Goal: Information Seeking & Learning: Learn about a topic

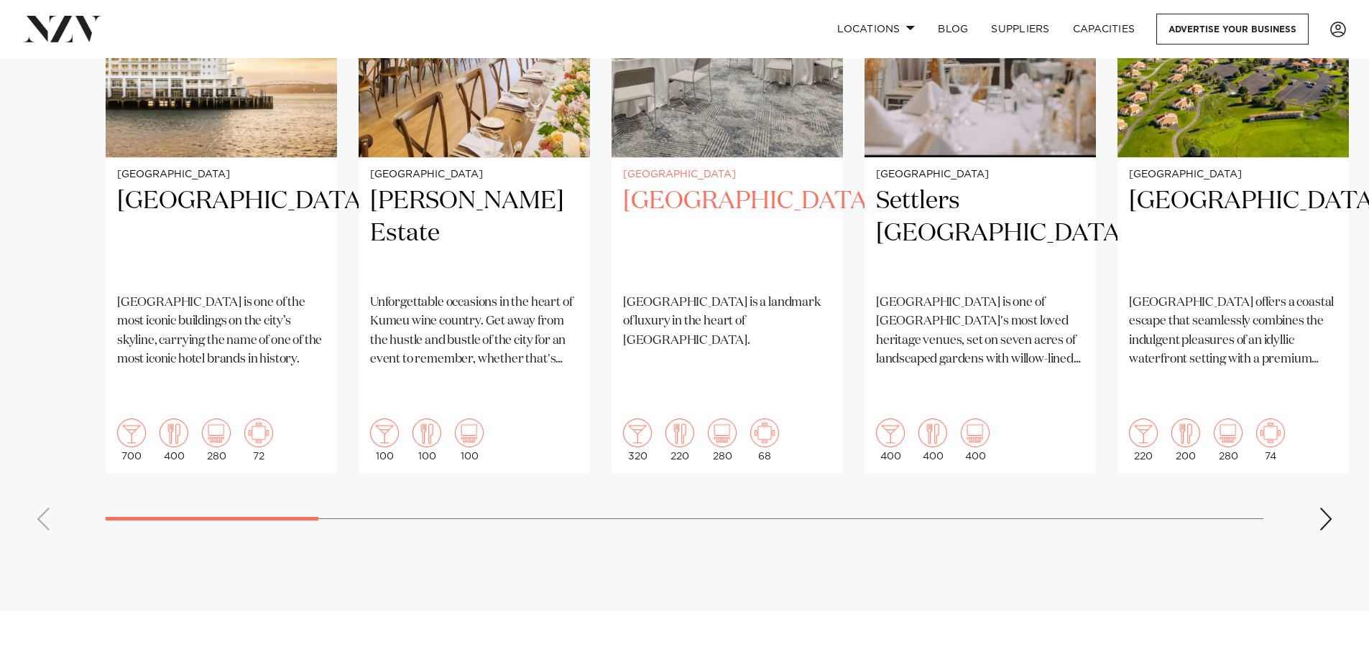
scroll to position [1078, 0]
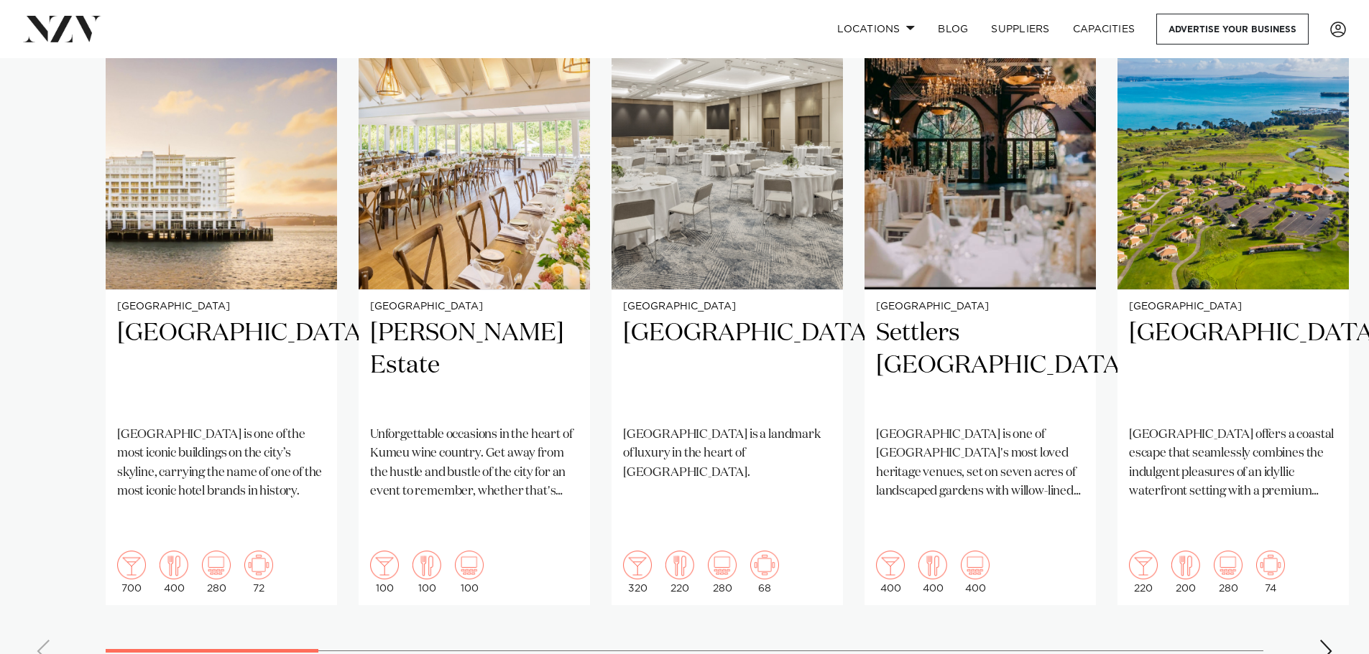
click at [1330, 640] on div "Next slide" at bounding box center [1325, 651] width 14 height 23
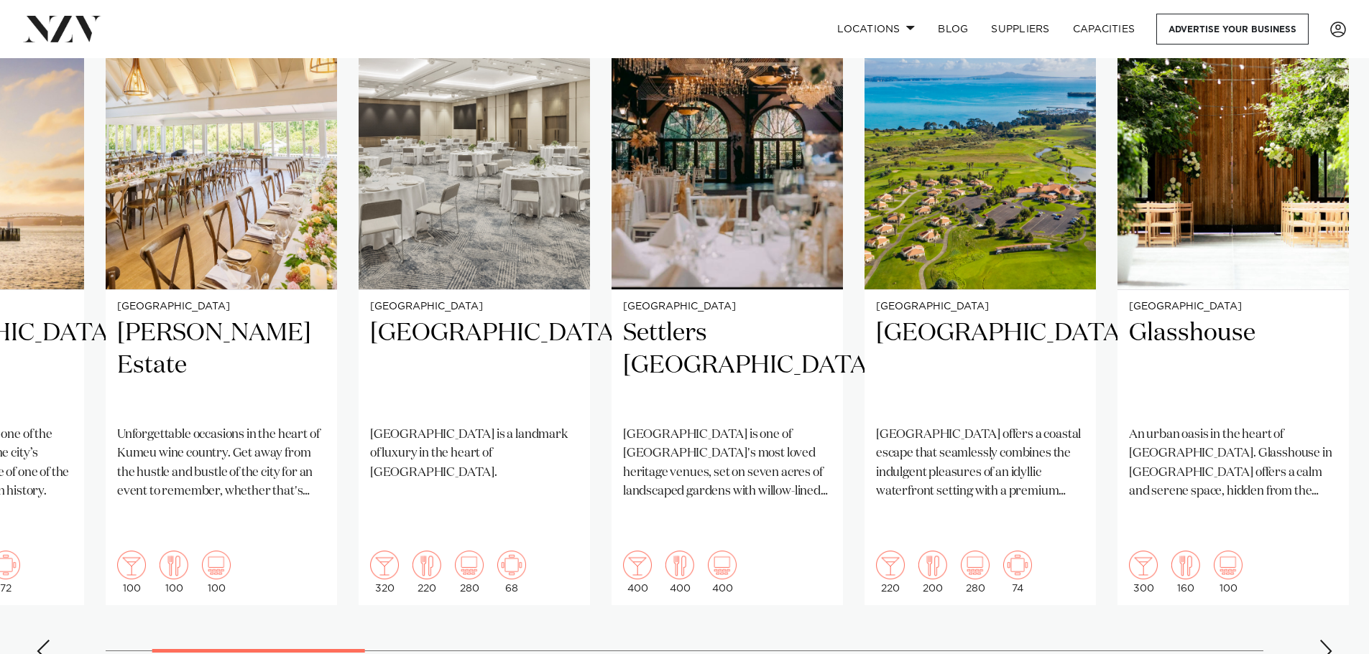
click at [1330, 640] on div "Next slide" at bounding box center [1325, 651] width 14 height 23
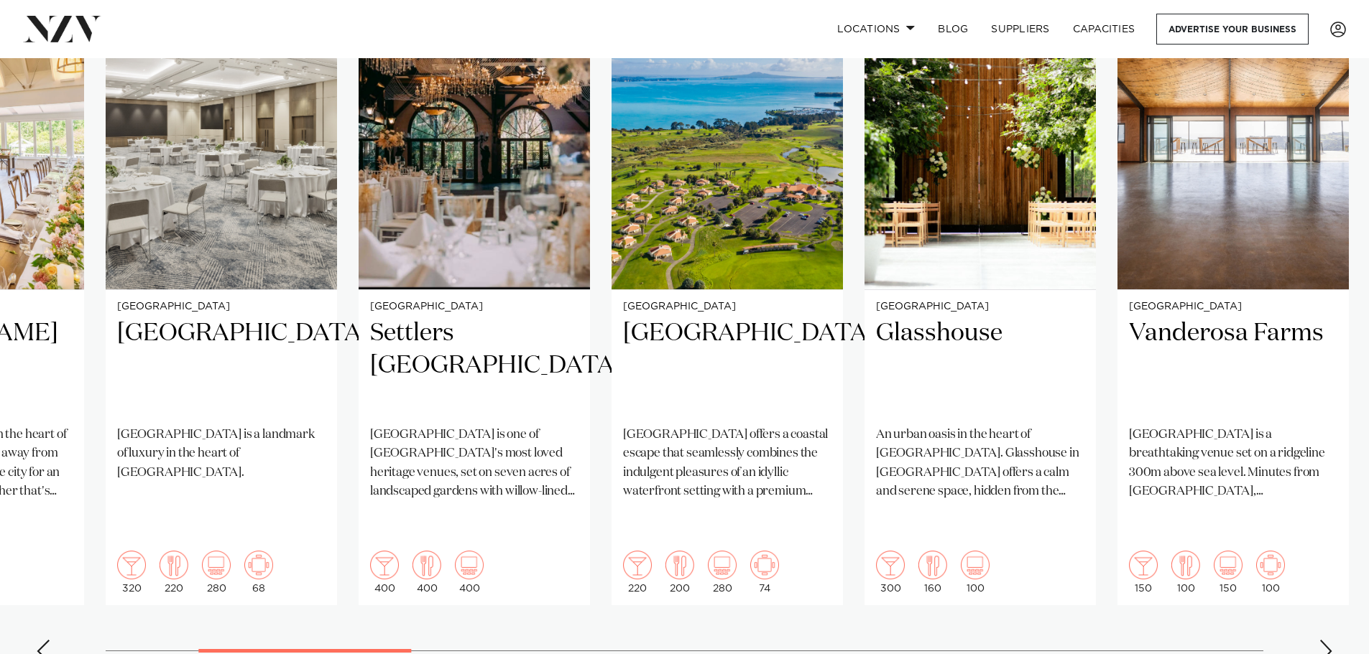
click at [1330, 640] on div "Next slide" at bounding box center [1325, 651] width 14 height 23
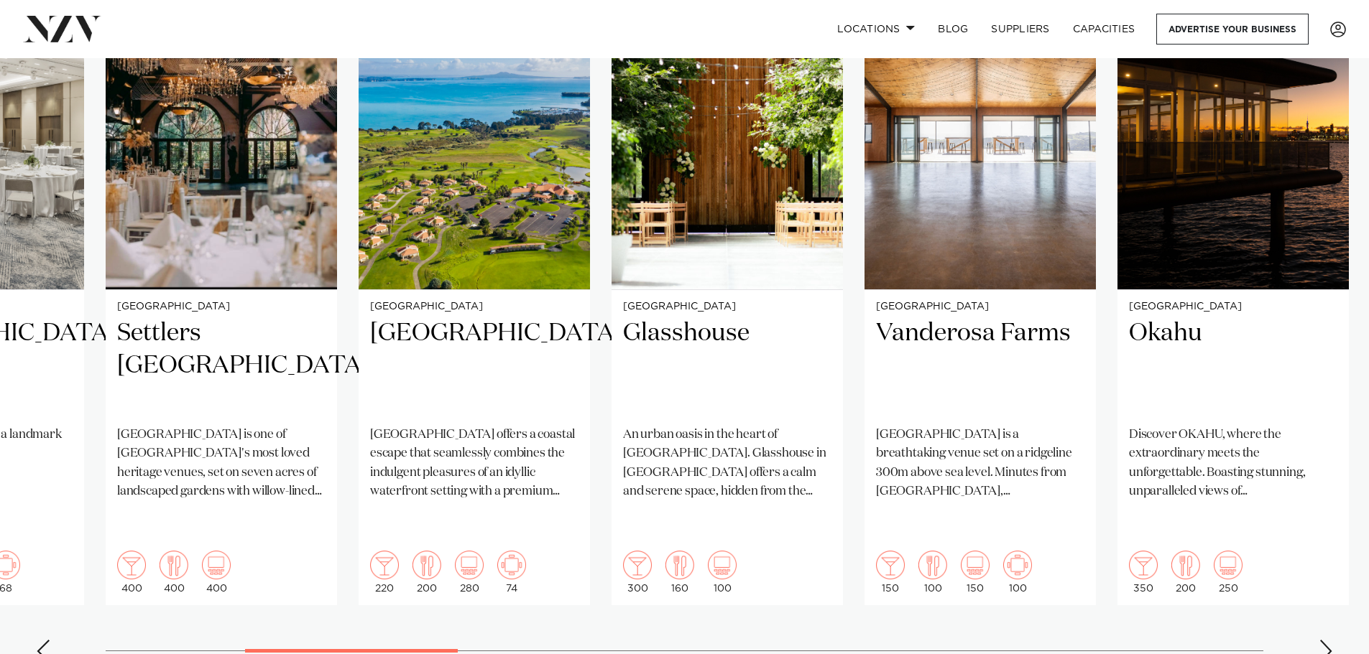
click at [1330, 640] on div "Next slide" at bounding box center [1325, 651] width 14 height 23
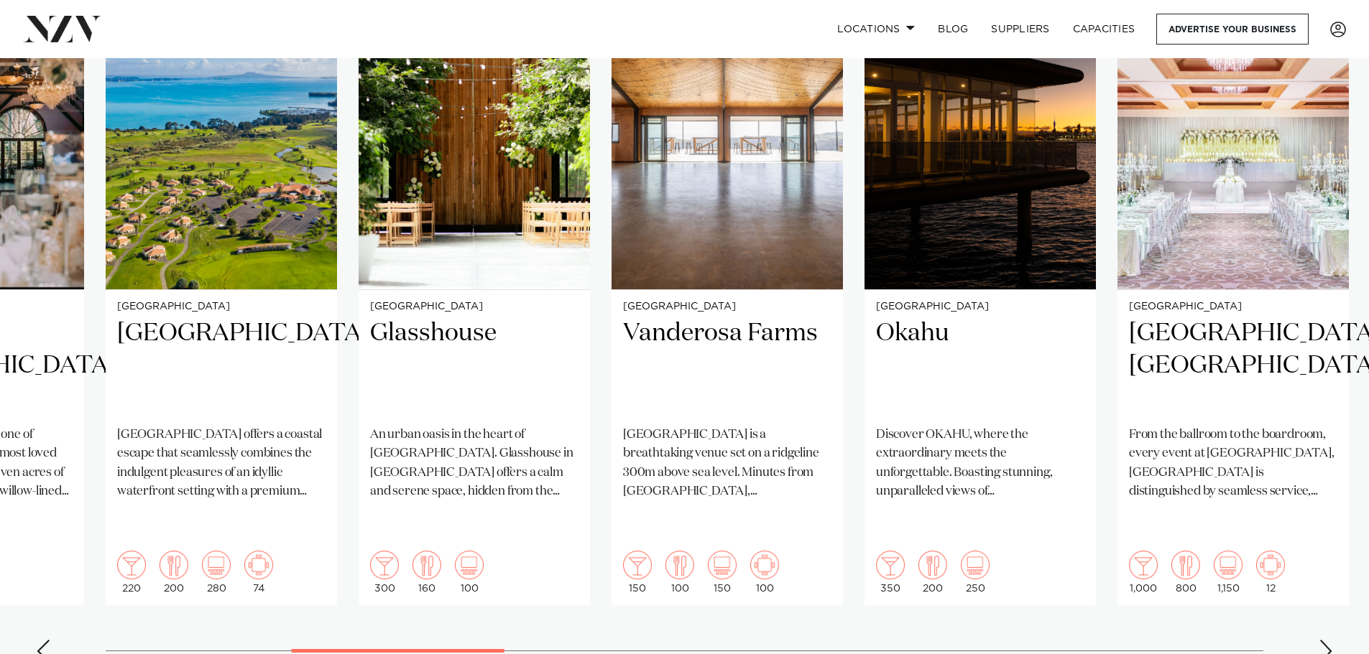
click at [1330, 640] on div "Next slide" at bounding box center [1325, 651] width 14 height 23
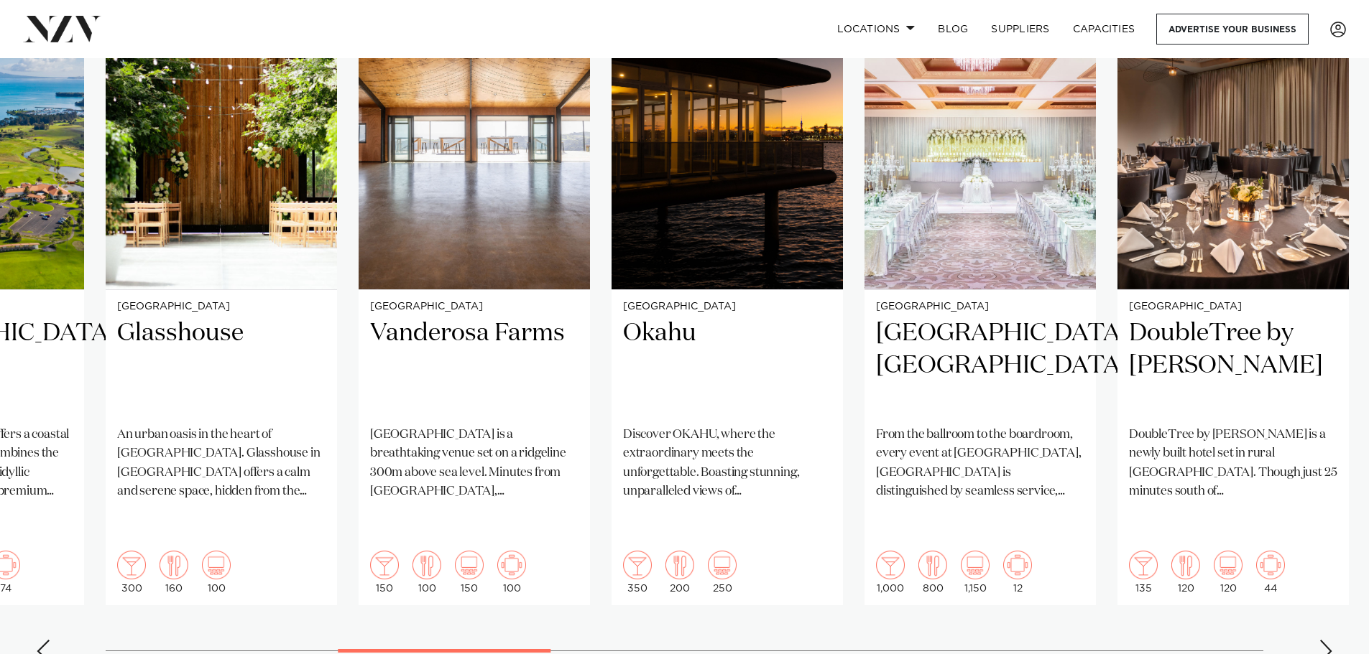
click at [1330, 640] on div "Next slide" at bounding box center [1325, 651] width 14 height 23
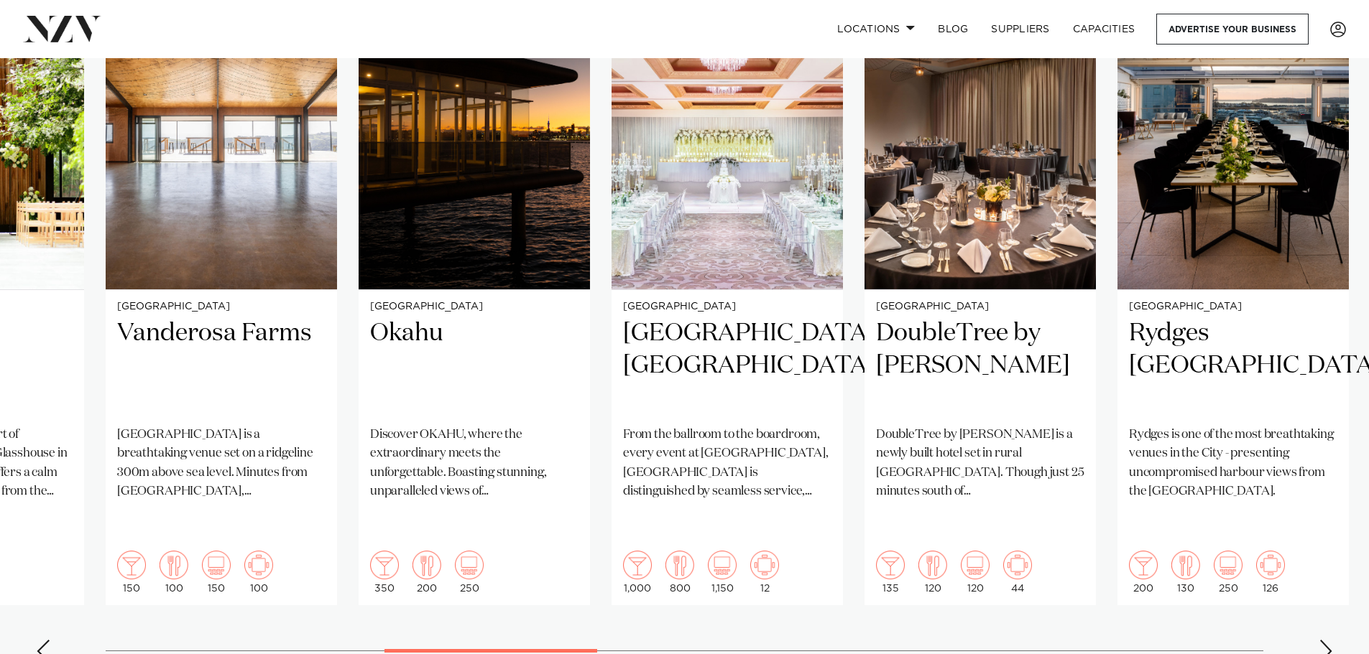
click at [1330, 640] on div "Next slide" at bounding box center [1325, 651] width 14 height 23
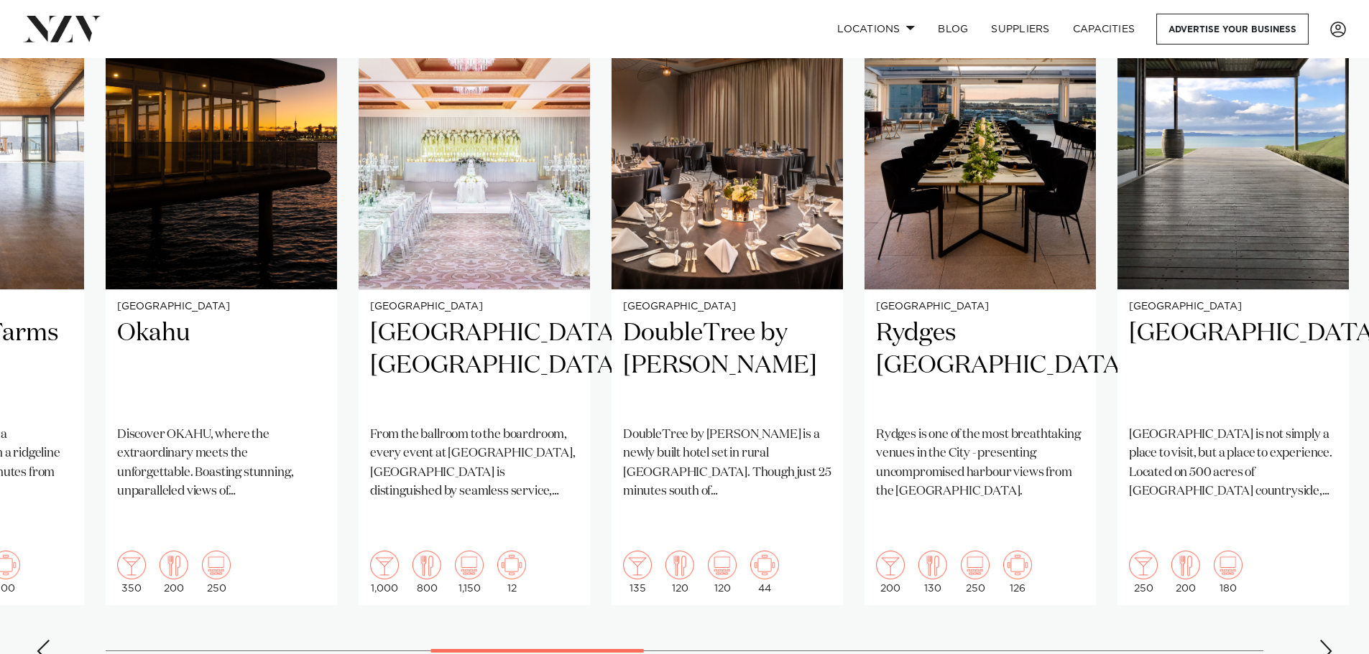
click at [1330, 640] on div "Next slide" at bounding box center [1325, 651] width 14 height 23
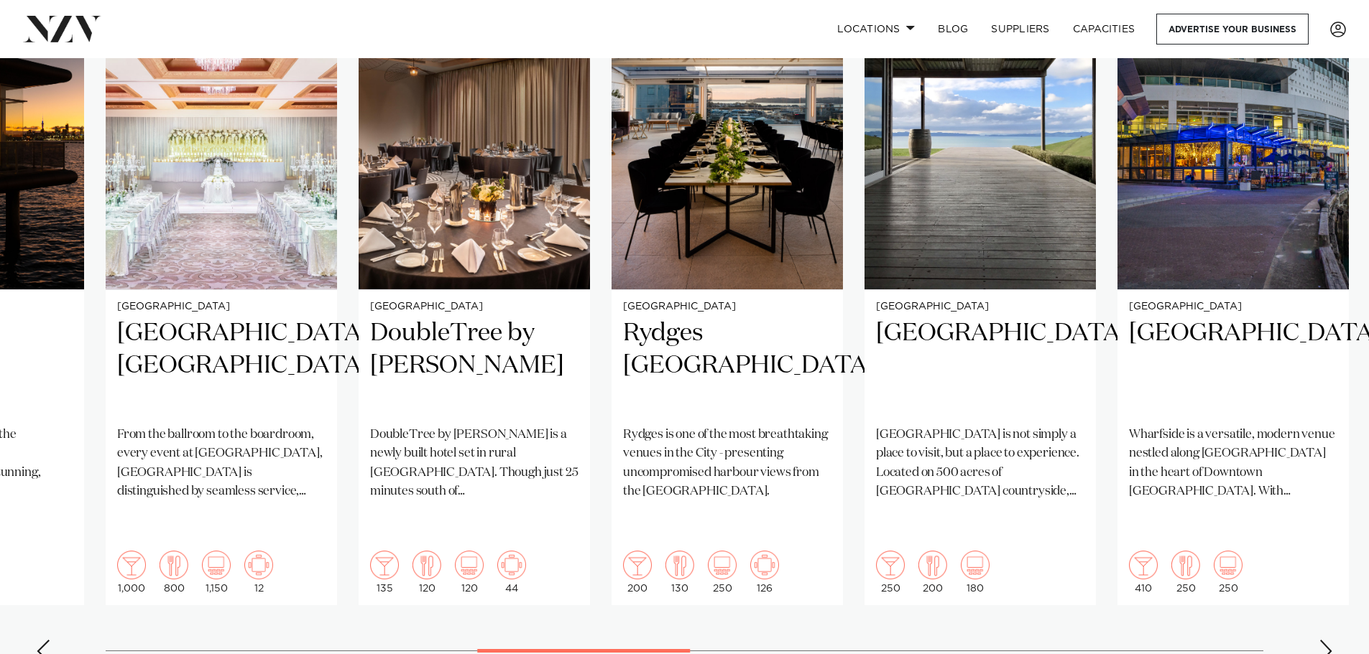
click at [1330, 640] on div "Next slide" at bounding box center [1325, 651] width 14 height 23
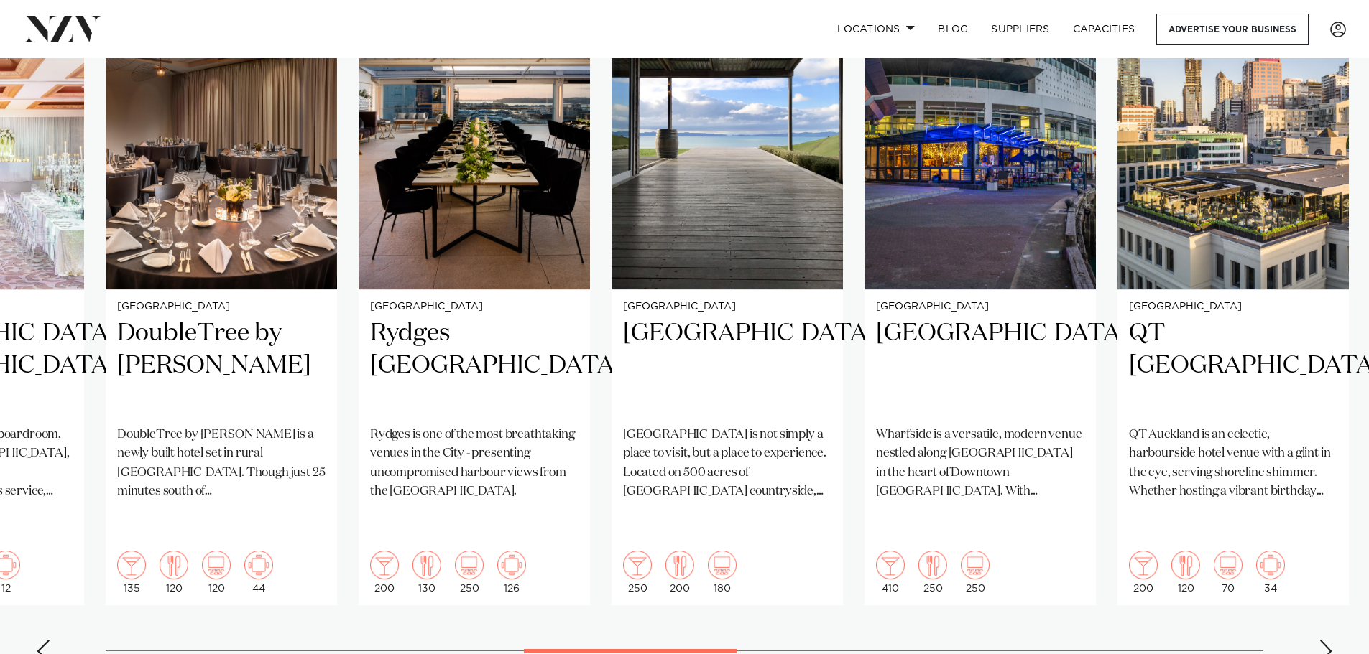
click at [1330, 640] on div "Next slide" at bounding box center [1325, 651] width 14 height 23
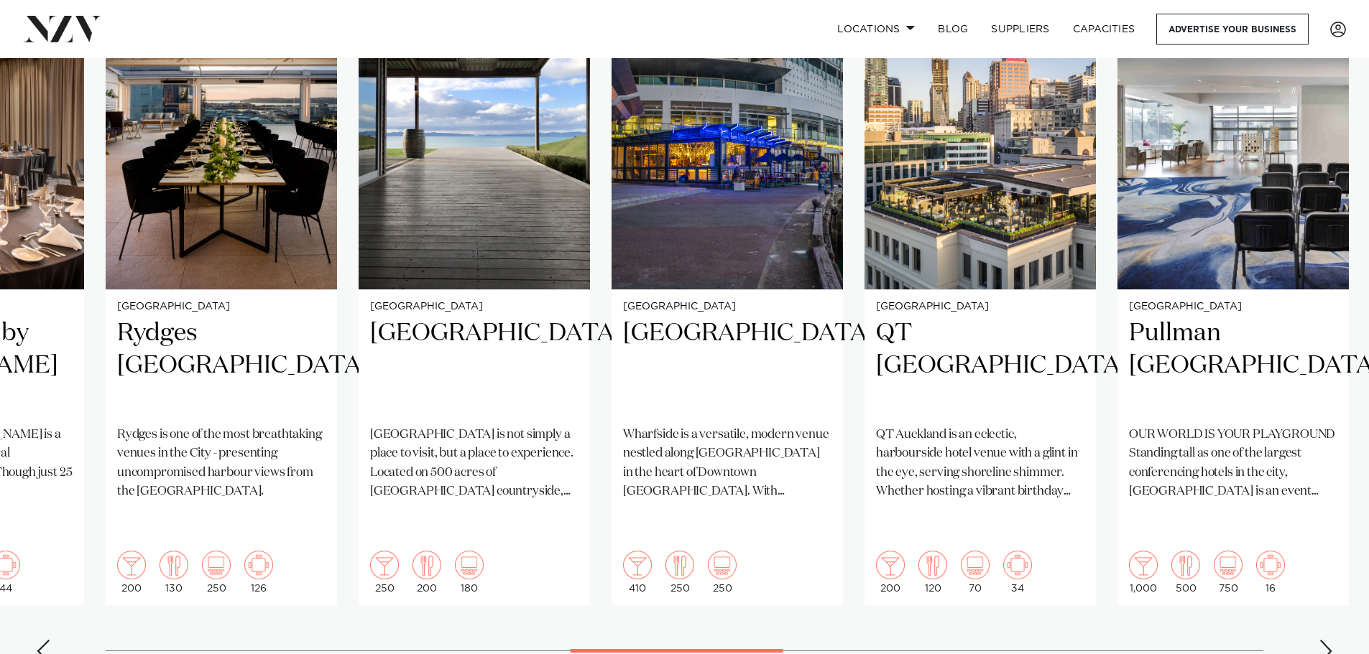
click at [1330, 640] on div "Next slide" at bounding box center [1325, 651] width 14 height 23
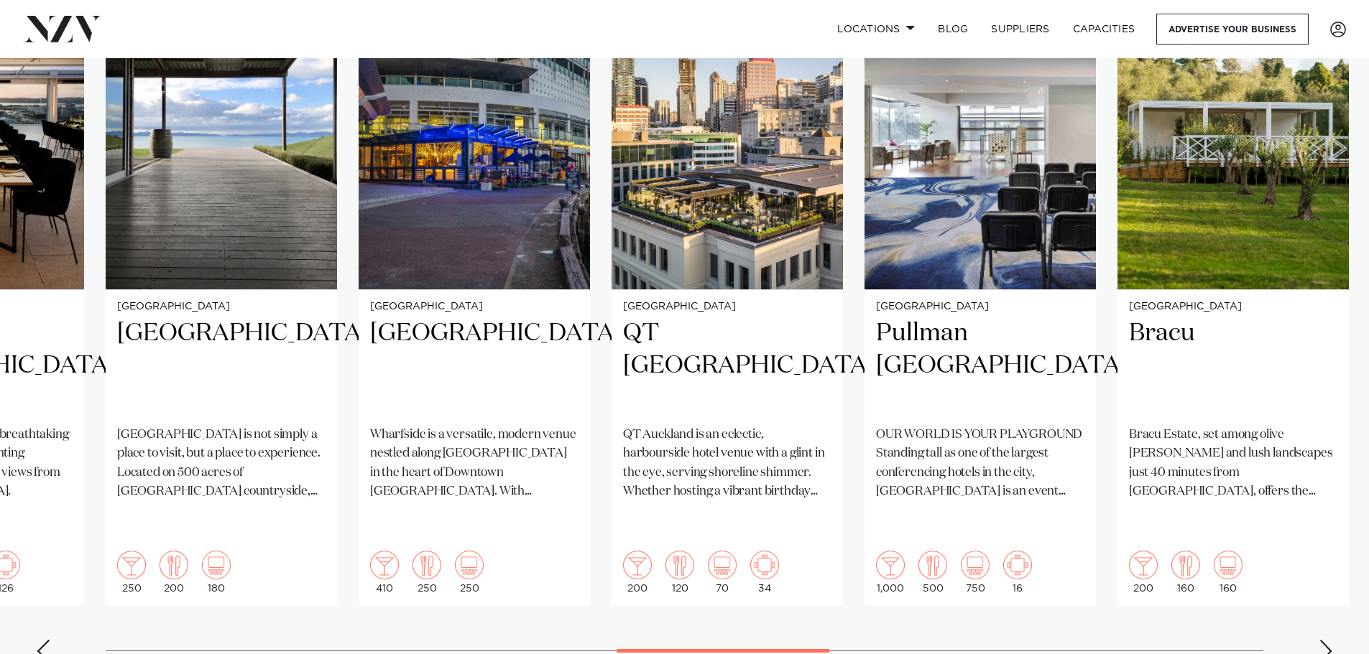
click at [1330, 640] on div "Next slide" at bounding box center [1325, 651] width 14 height 23
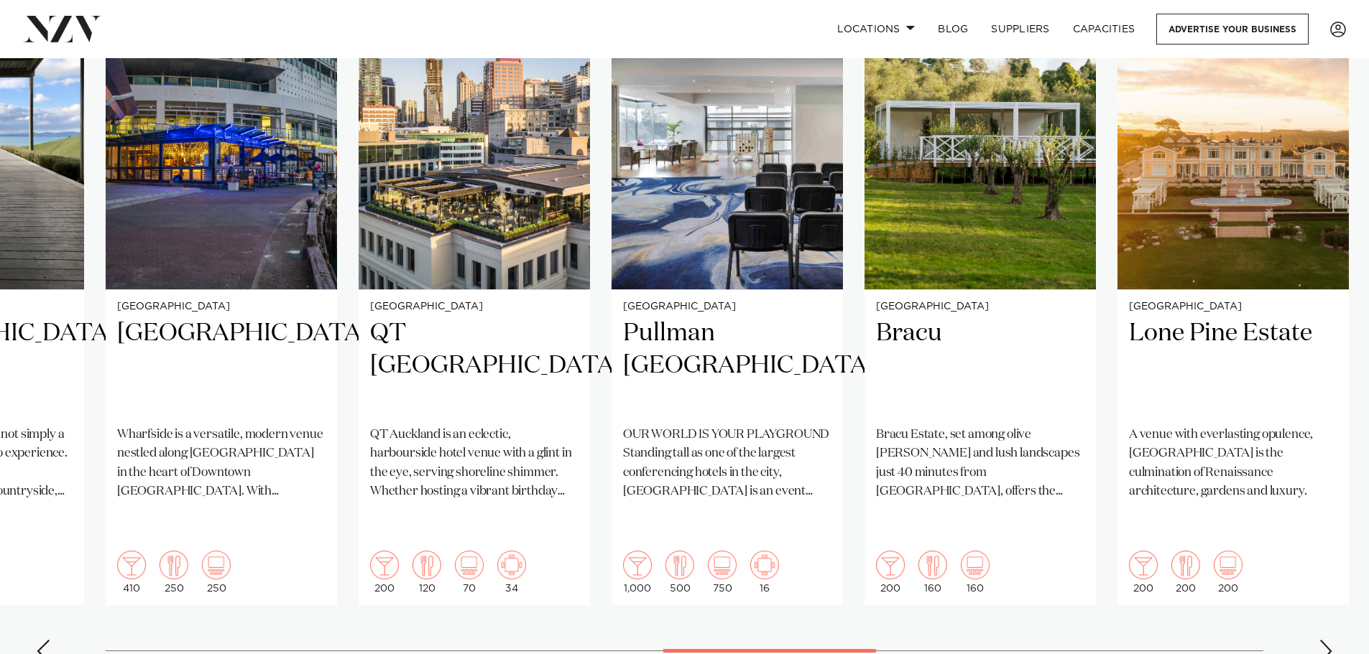
click at [1330, 640] on div "Next slide" at bounding box center [1325, 651] width 14 height 23
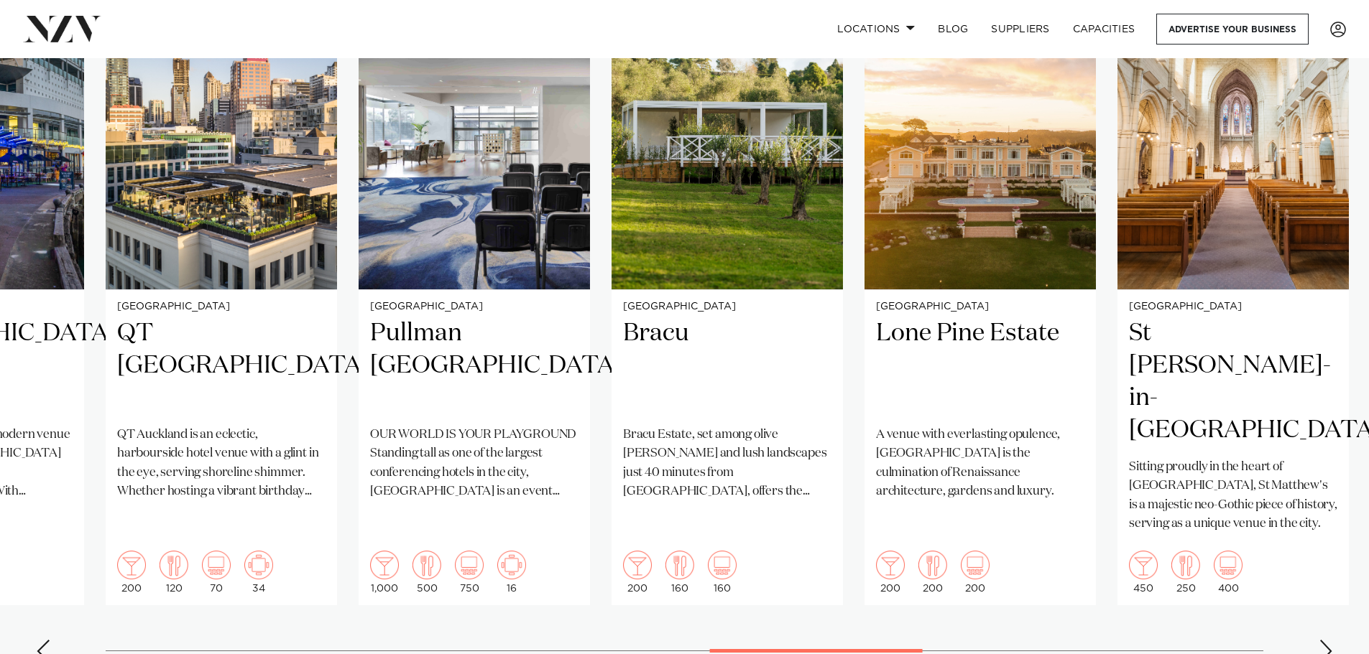
click at [1330, 640] on div "Next slide" at bounding box center [1325, 651] width 14 height 23
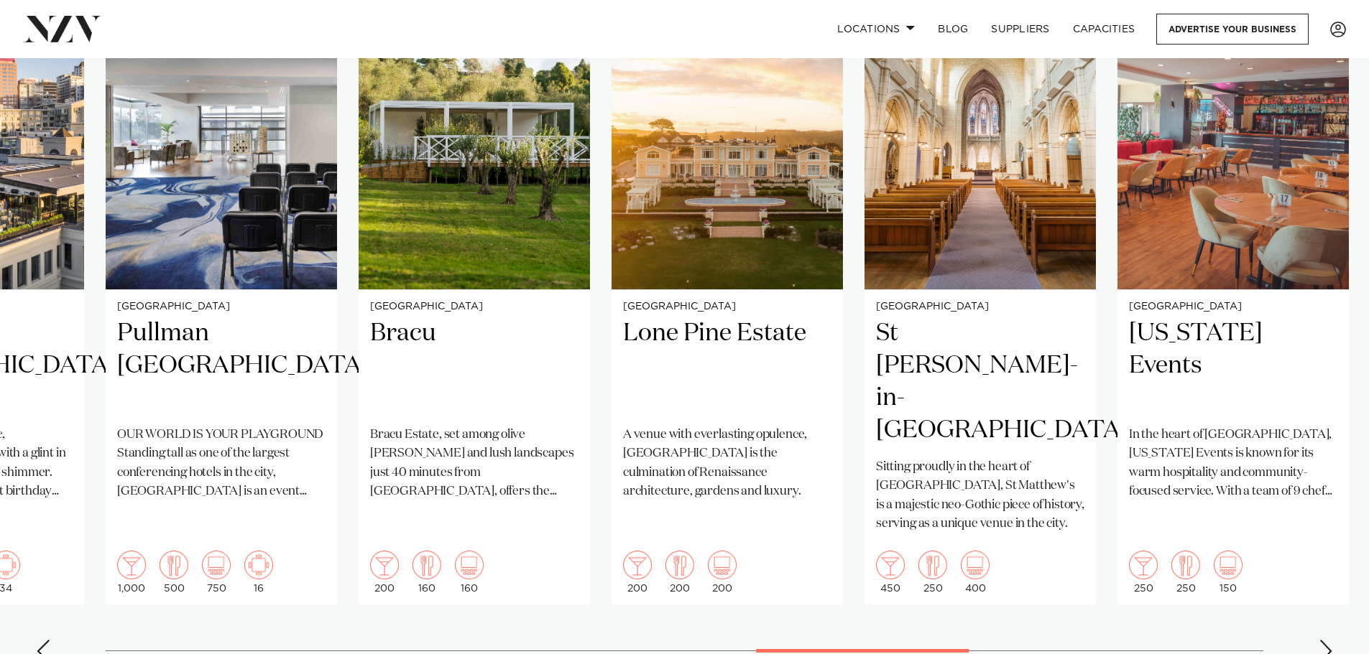
click at [1330, 640] on div "Next slide" at bounding box center [1325, 651] width 14 height 23
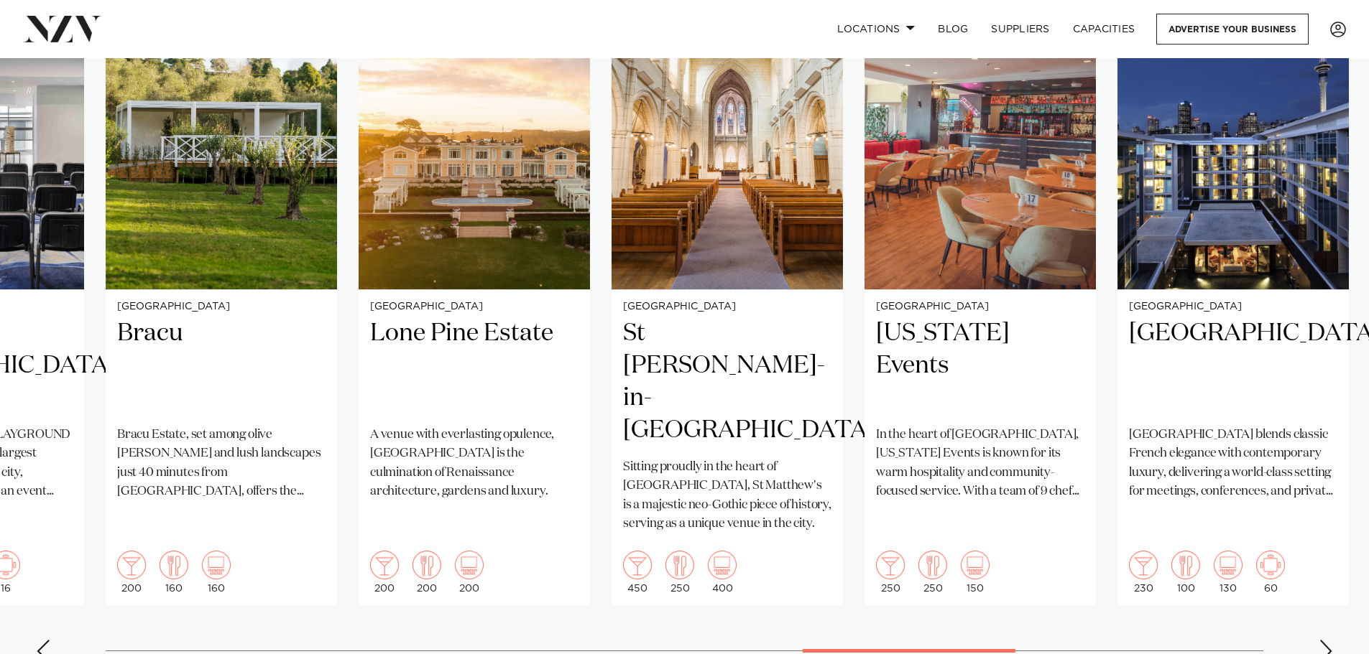
click at [1330, 640] on div "Next slide" at bounding box center [1325, 651] width 14 height 23
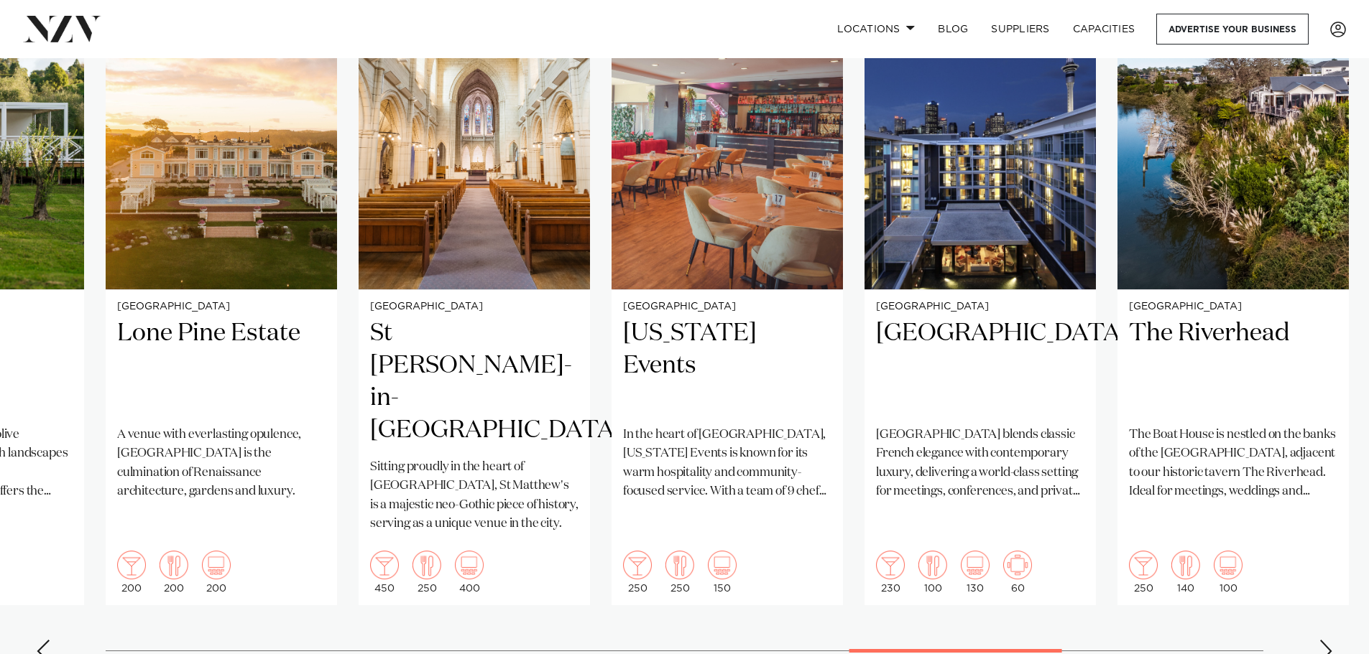
click at [1330, 640] on div "Next slide" at bounding box center [1325, 651] width 14 height 23
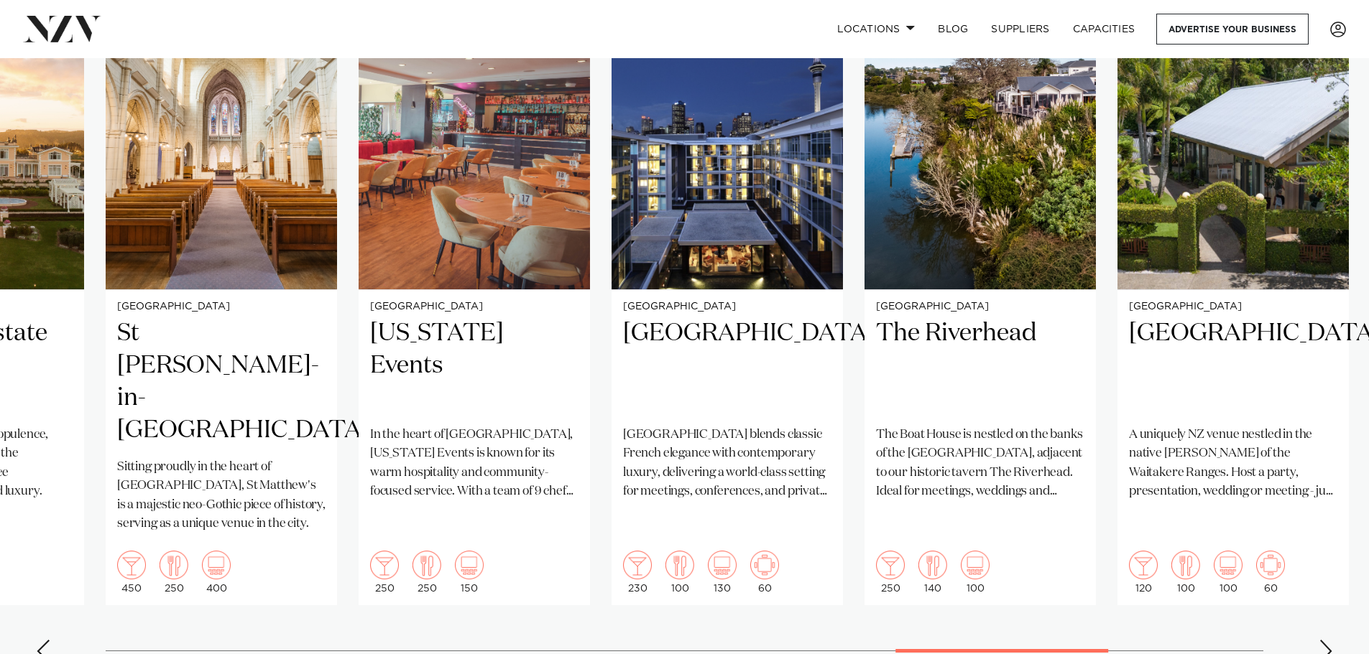
click at [1321, 640] on div "Next slide" at bounding box center [1325, 651] width 14 height 23
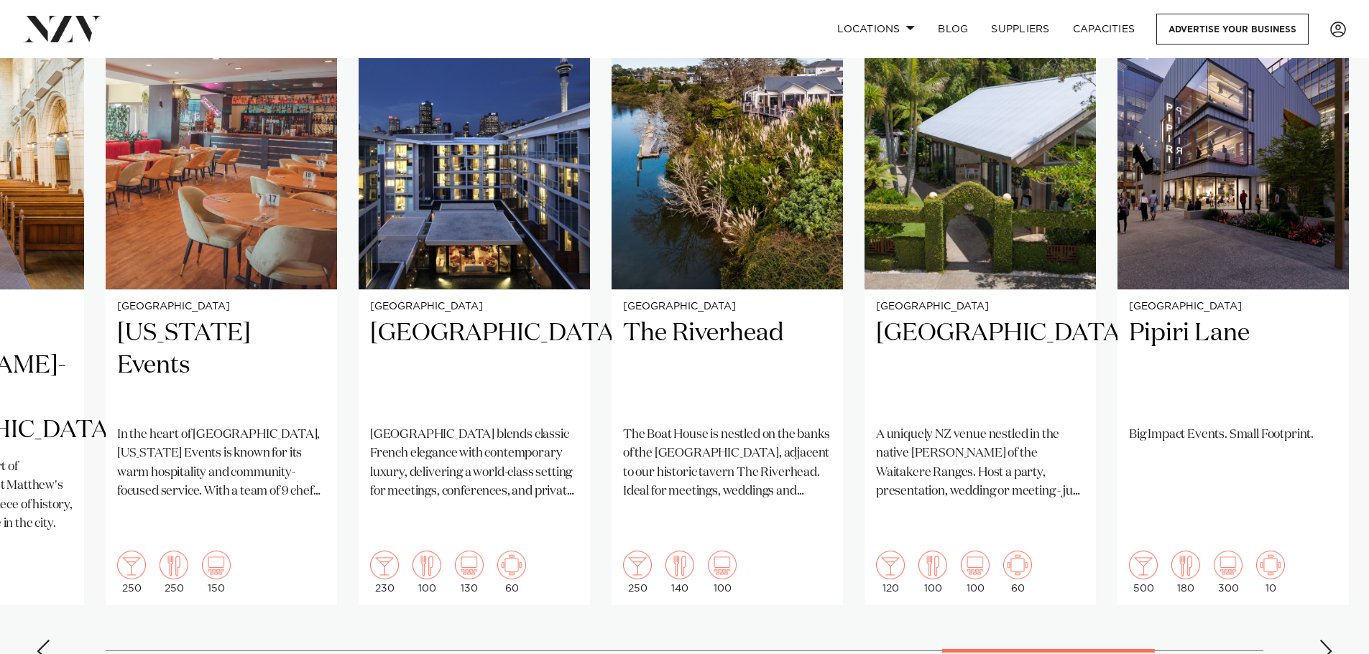
click at [1321, 640] on div "Next slide" at bounding box center [1325, 651] width 14 height 23
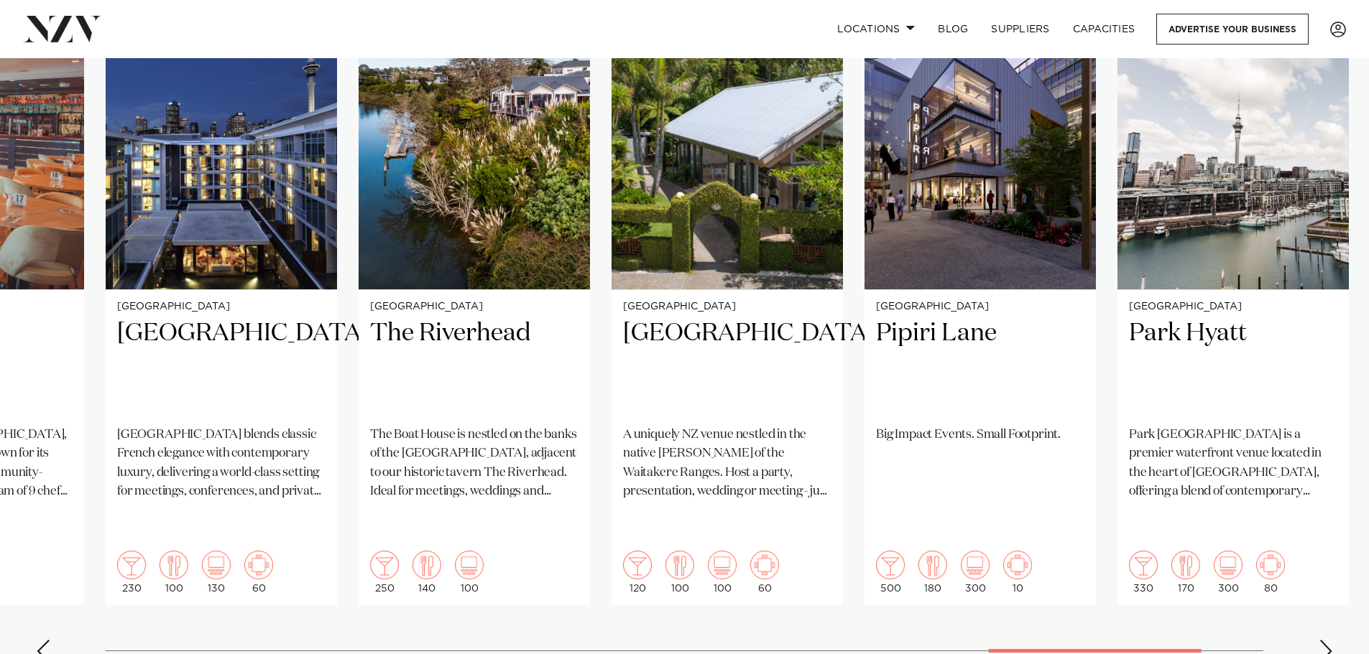
click at [1321, 640] on div "Next slide" at bounding box center [1325, 651] width 14 height 23
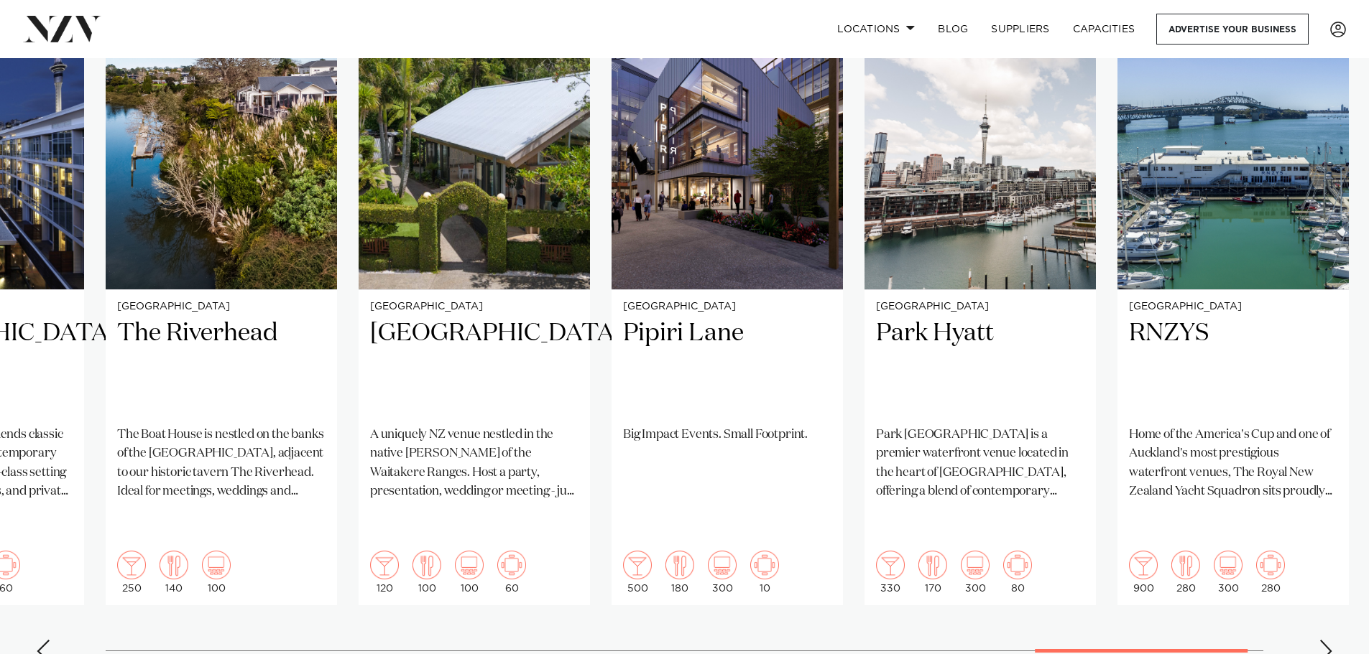
click at [1321, 640] on div "Next slide" at bounding box center [1325, 651] width 14 height 23
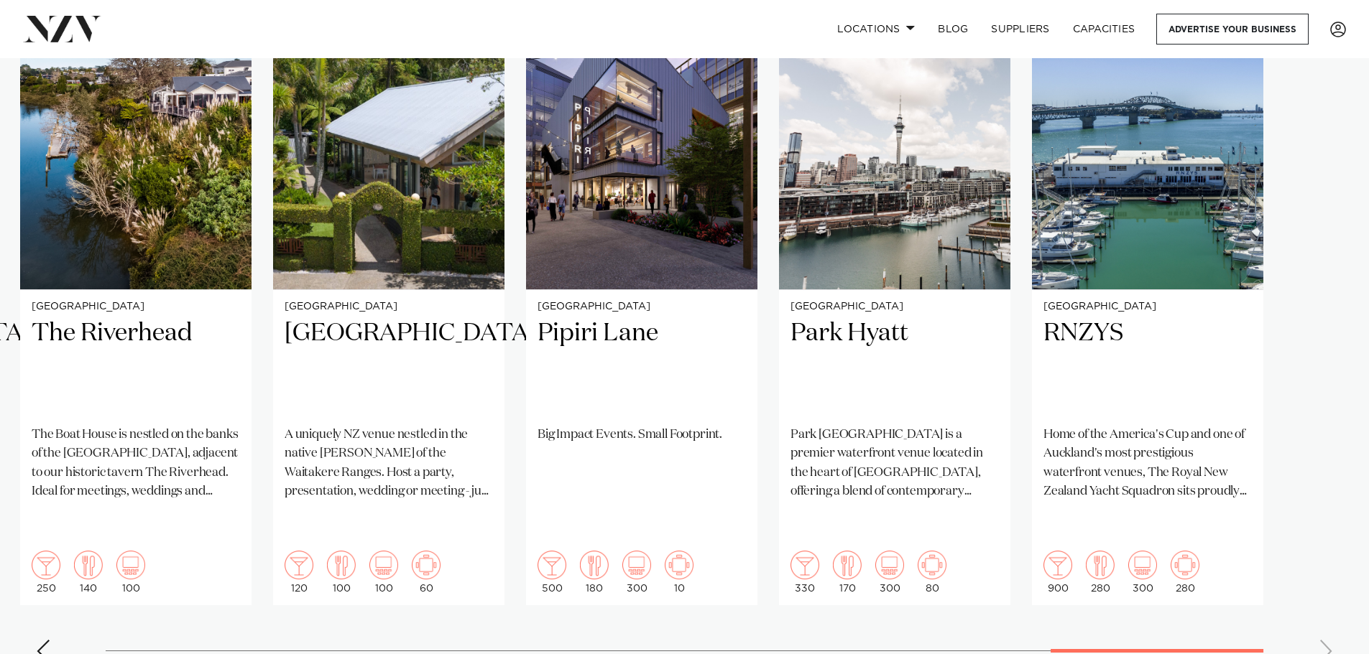
click at [1321, 601] on swiper-container "[GEOGRAPHIC_DATA] [GEOGRAPHIC_DATA] [GEOGRAPHIC_DATA] is one of the most iconic…" at bounding box center [684, 326] width 1369 height 695
click at [1324, 591] on swiper-container "[GEOGRAPHIC_DATA] [GEOGRAPHIC_DATA] [GEOGRAPHIC_DATA] is one of the most iconic…" at bounding box center [684, 326] width 1369 height 695
click at [1325, 606] on swiper-container "[GEOGRAPHIC_DATA] [GEOGRAPHIC_DATA] [GEOGRAPHIC_DATA] is one of the most iconic…" at bounding box center [684, 326] width 1369 height 695
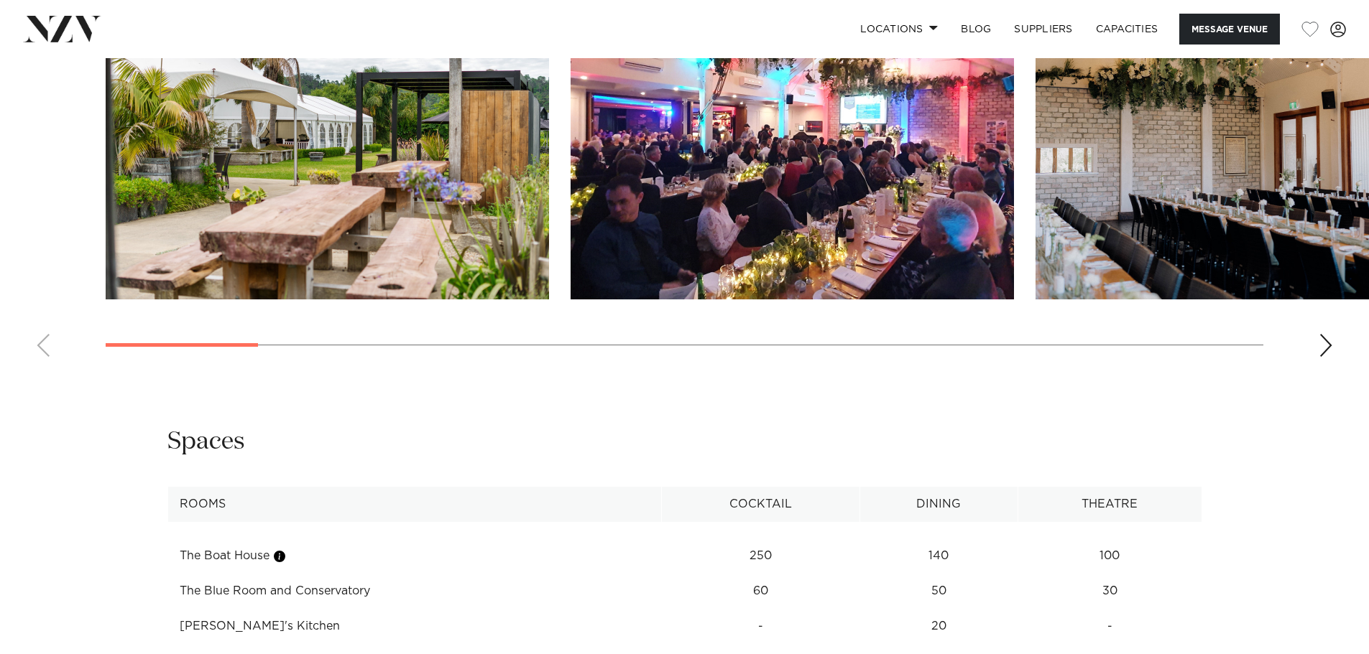
scroll to position [1664, 0]
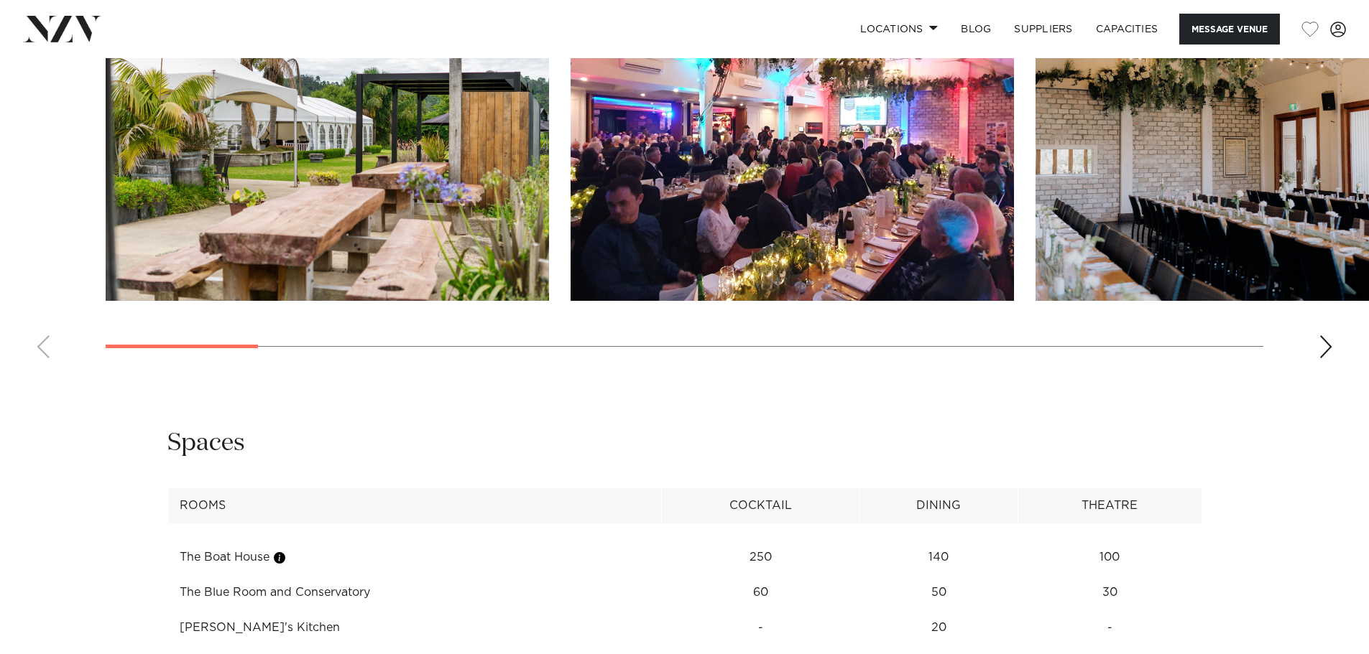
click at [1325, 336] on div "Next slide" at bounding box center [1325, 346] width 14 height 23
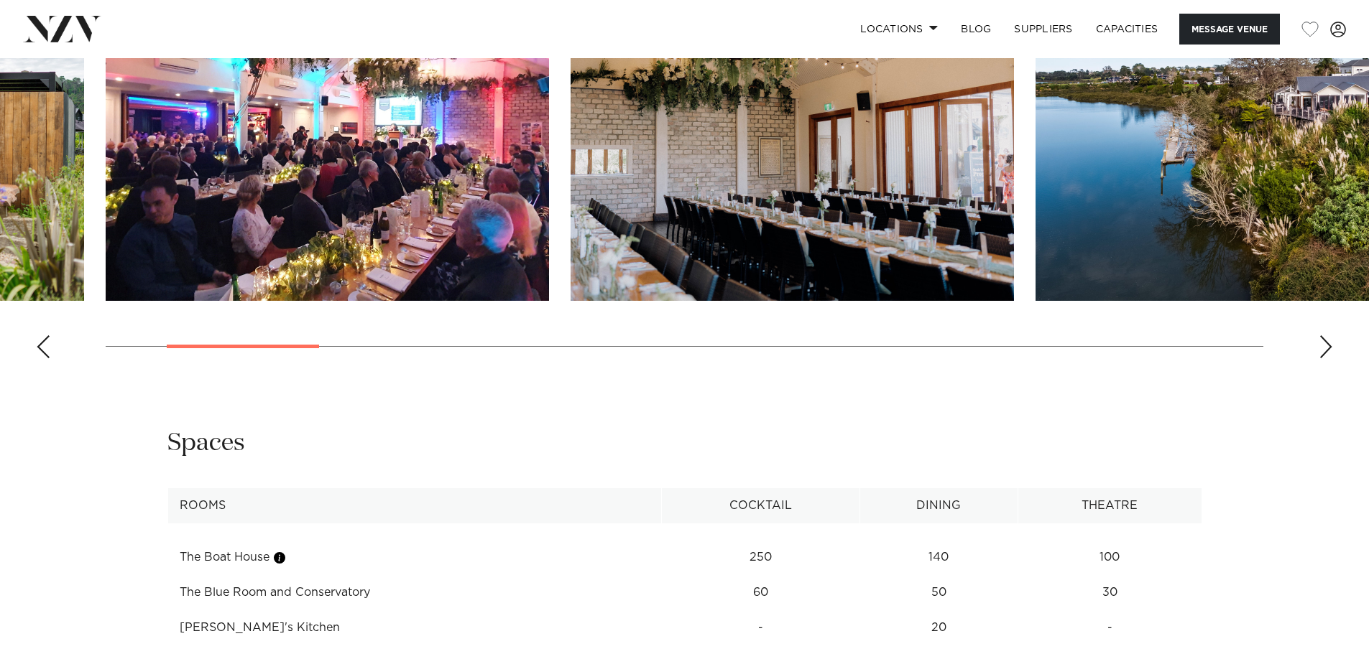
click at [1325, 336] on div "Next slide" at bounding box center [1325, 346] width 14 height 23
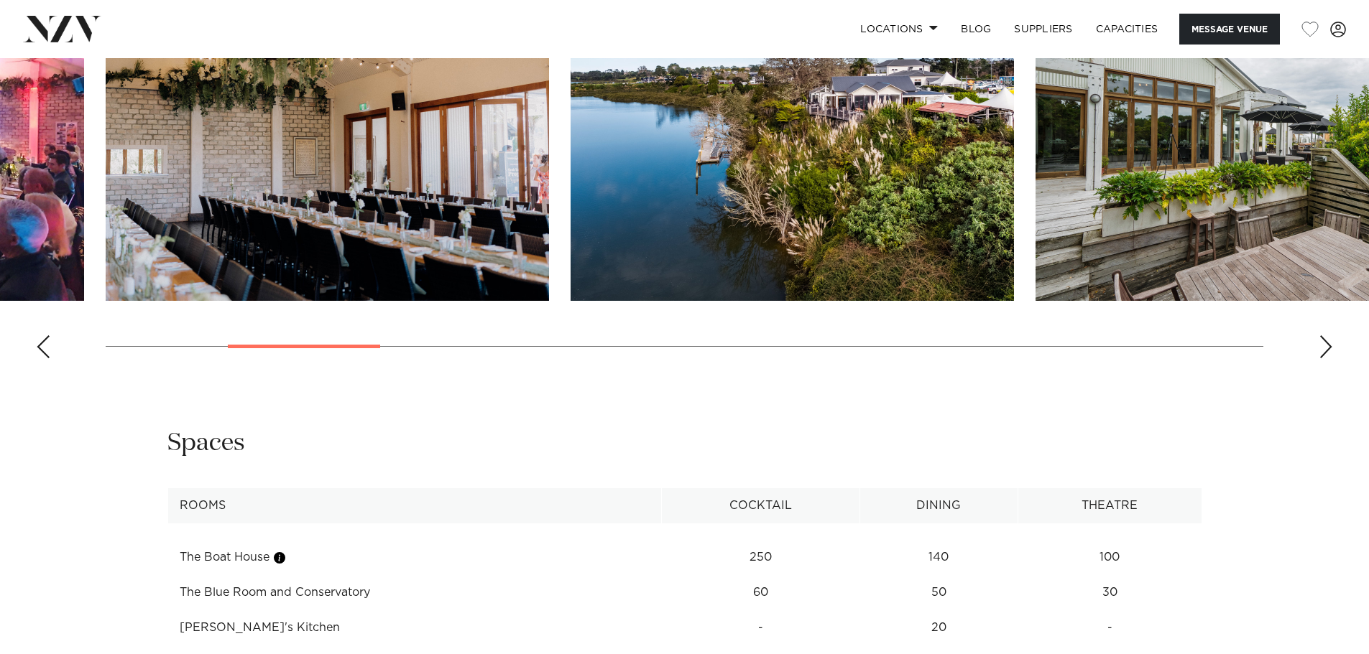
click at [1325, 336] on div "Next slide" at bounding box center [1325, 346] width 14 height 23
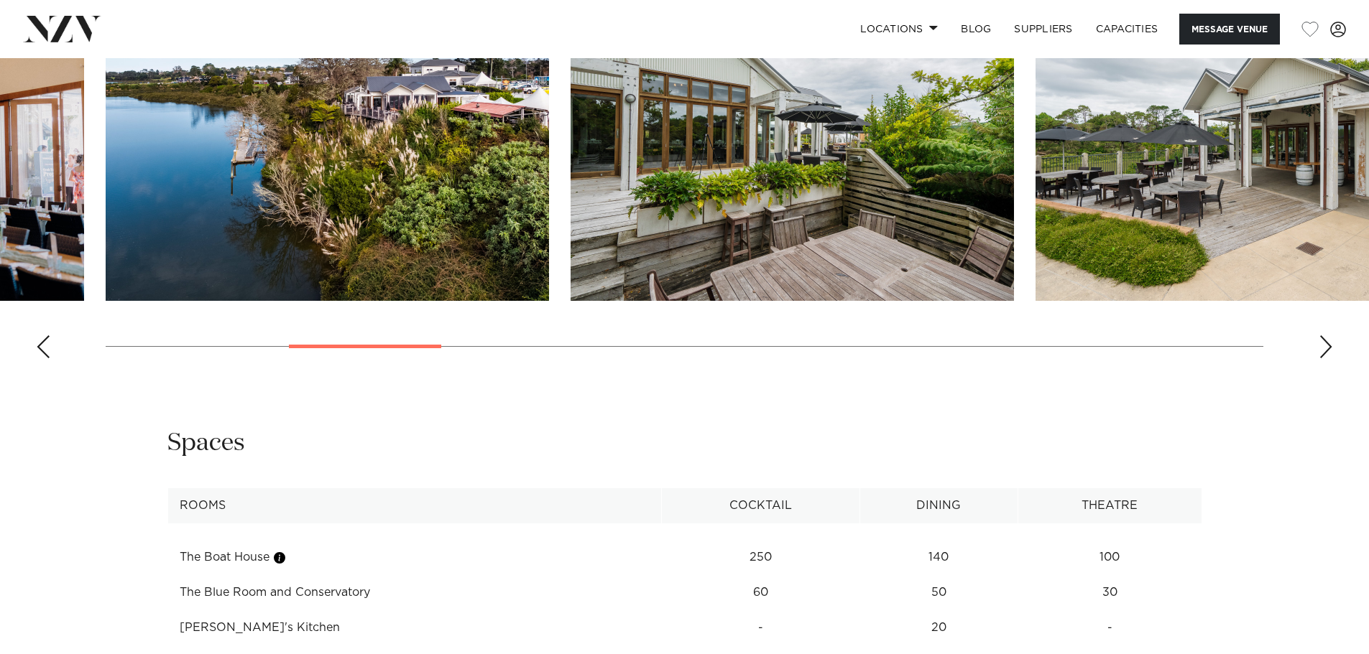
click at [1325, 336] on div "Next slide" at bounding box center [1325, 346] width 14 height 23
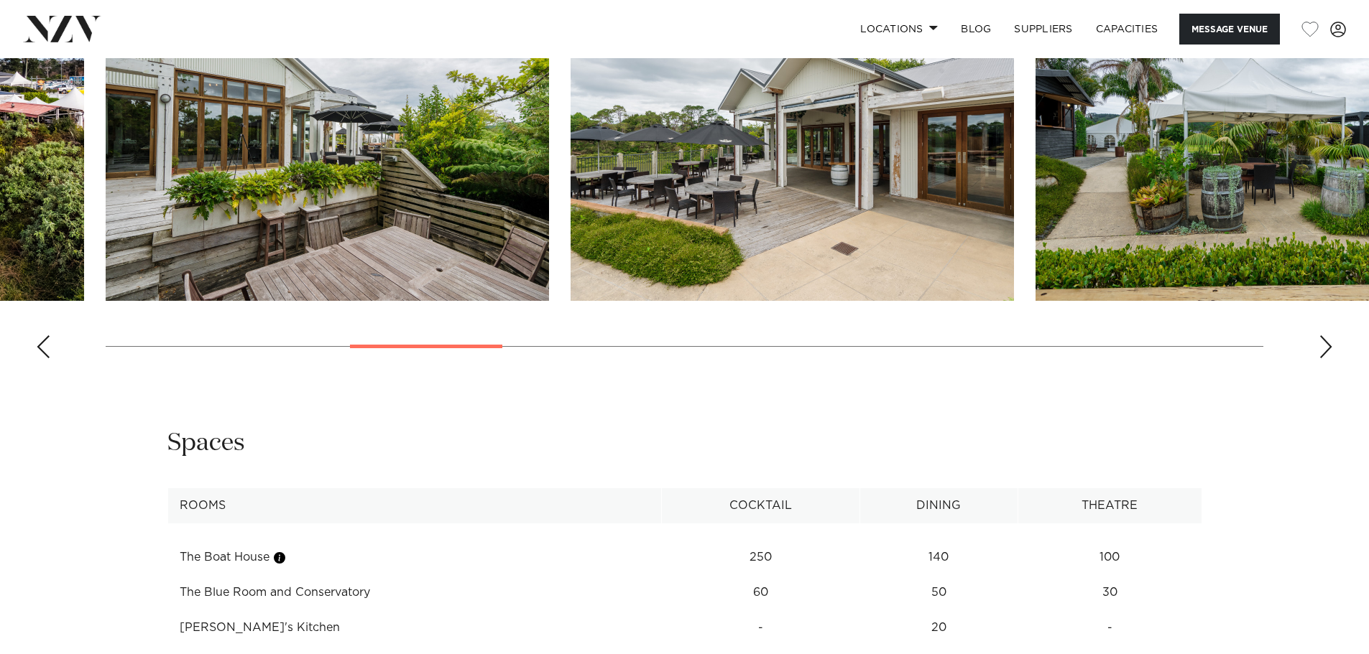
click at [1325, 336] on div "Next slide" at bounding box center [1325, 346] width 14 height 23
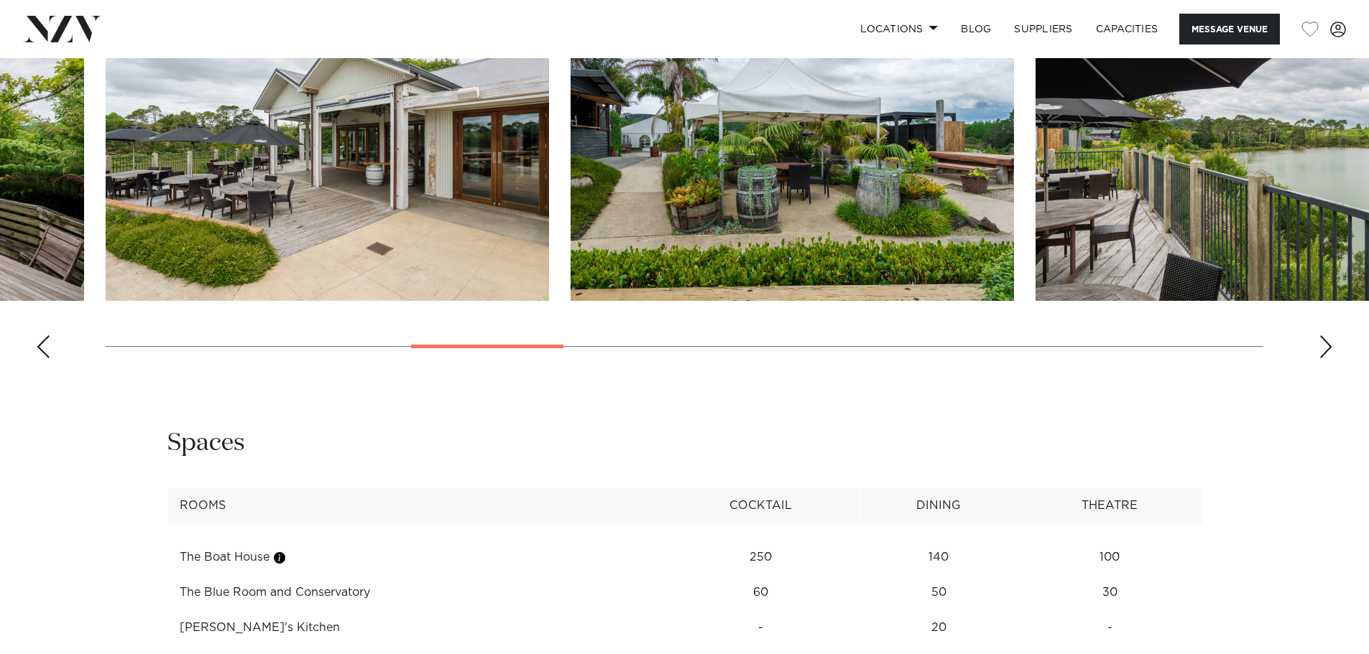
click at [1325, 336] on div "Next slide" at bounding box center [1325, 346] width 14 height 23
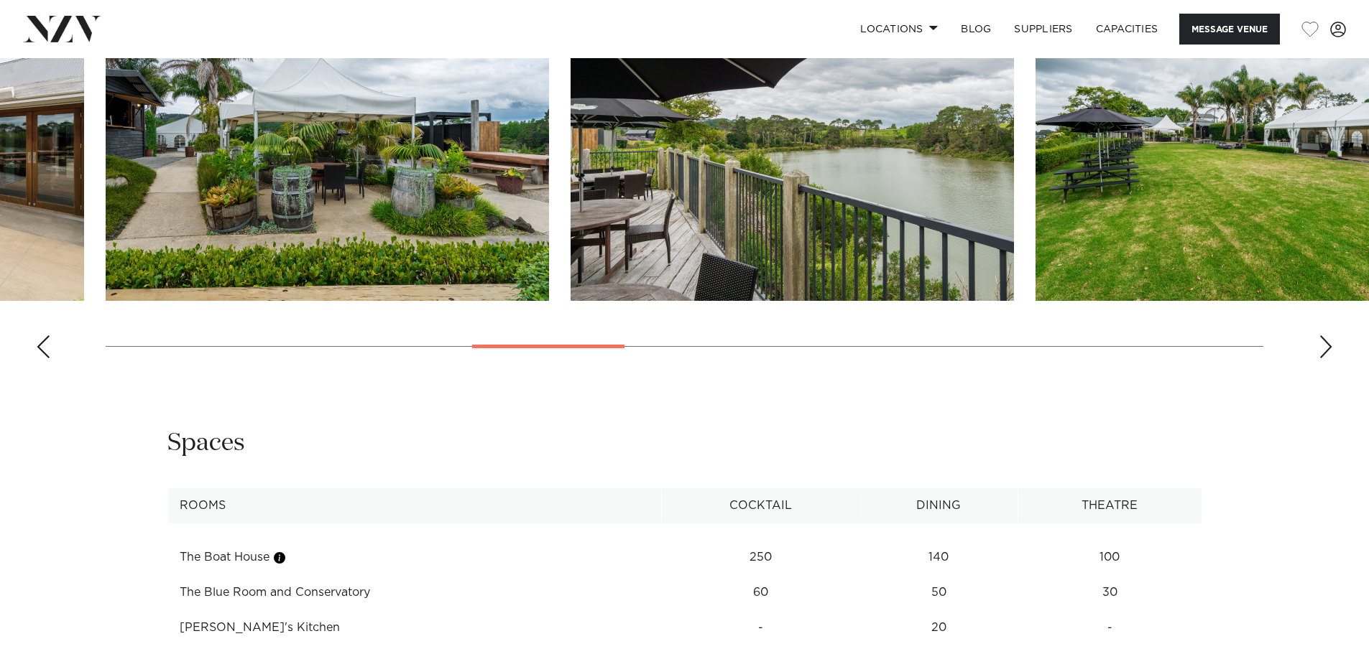
click at [1325, 336] on div "Next slide" at bounding box center [1325, 346] width 14 height 23
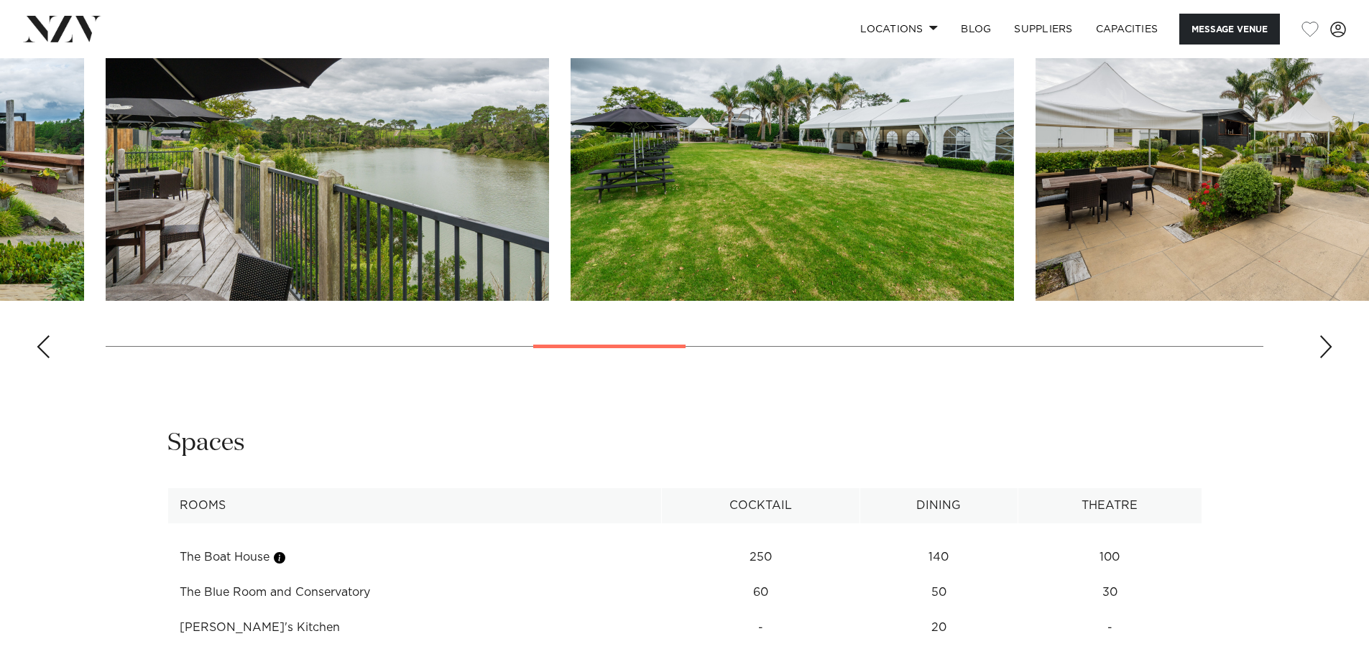
click at [1325, 336] on div "Next slide" at bounding box center [1325, 346] width 14 height 23
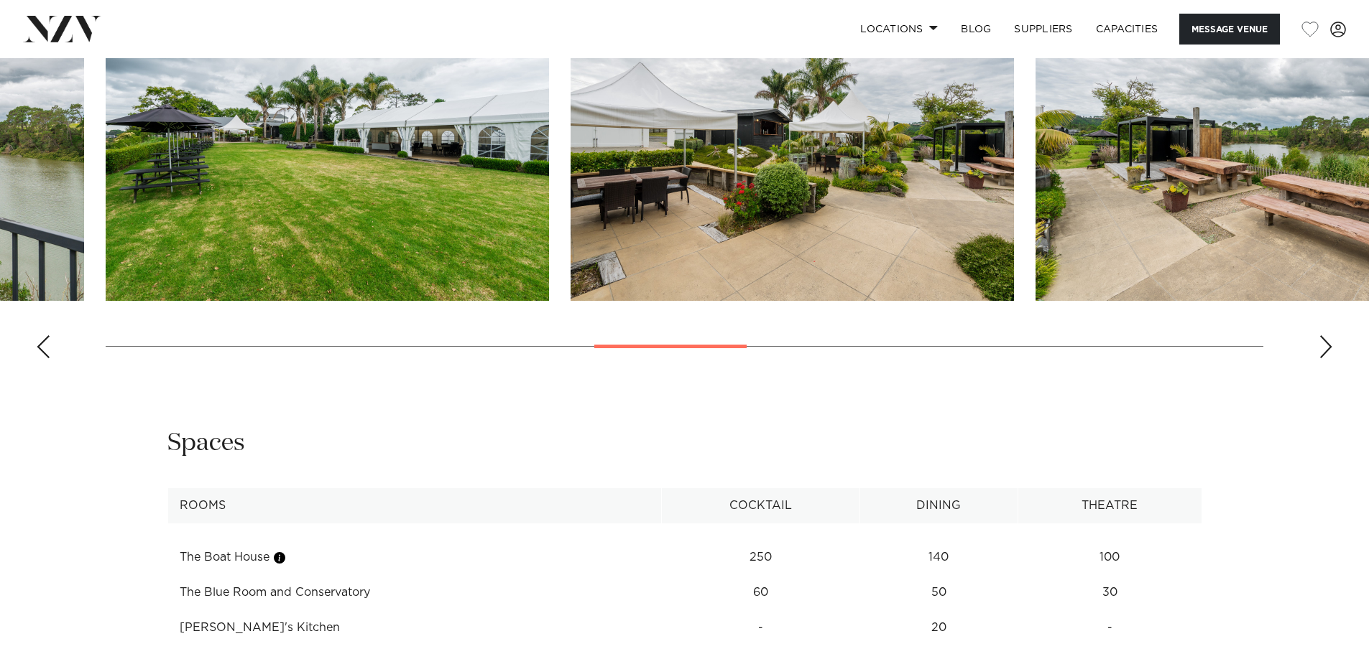
click at [1325, 336] on div "Next slide" at bounding box center [1325, 346] width 14 height 23
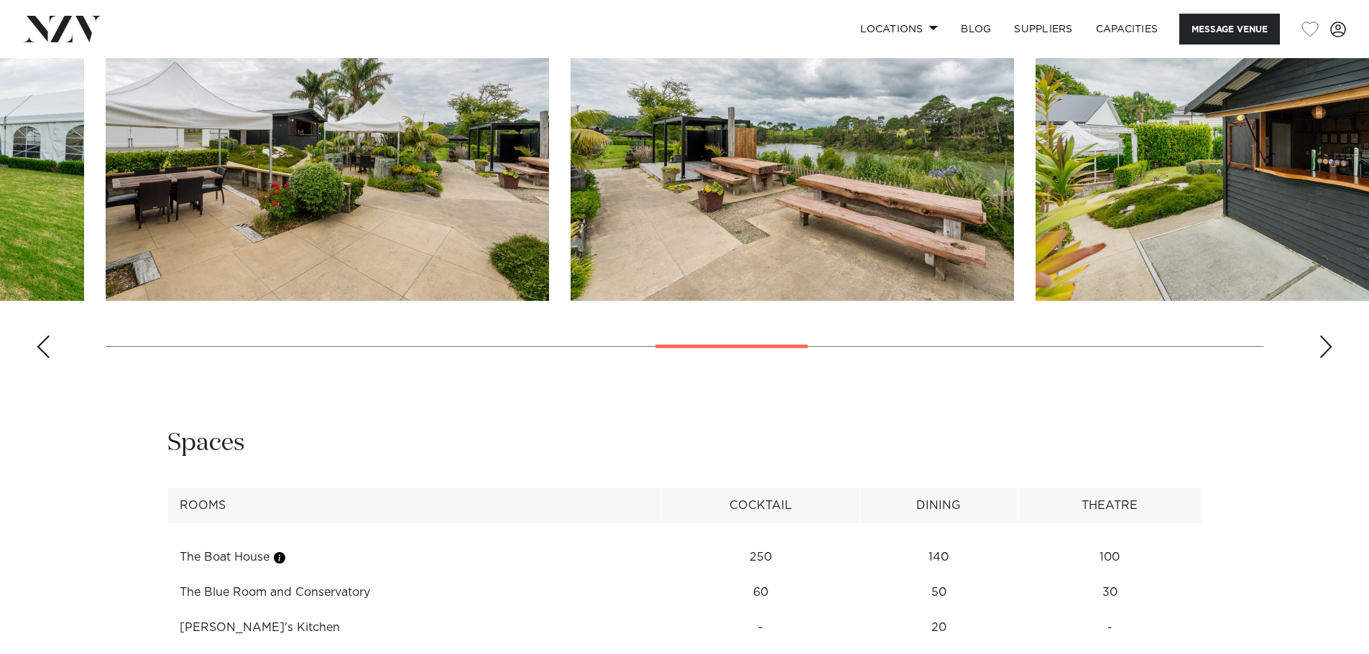
click at [1325, 336] on div "Next slide" at bounding box center [1325, 346] width 14 height 23
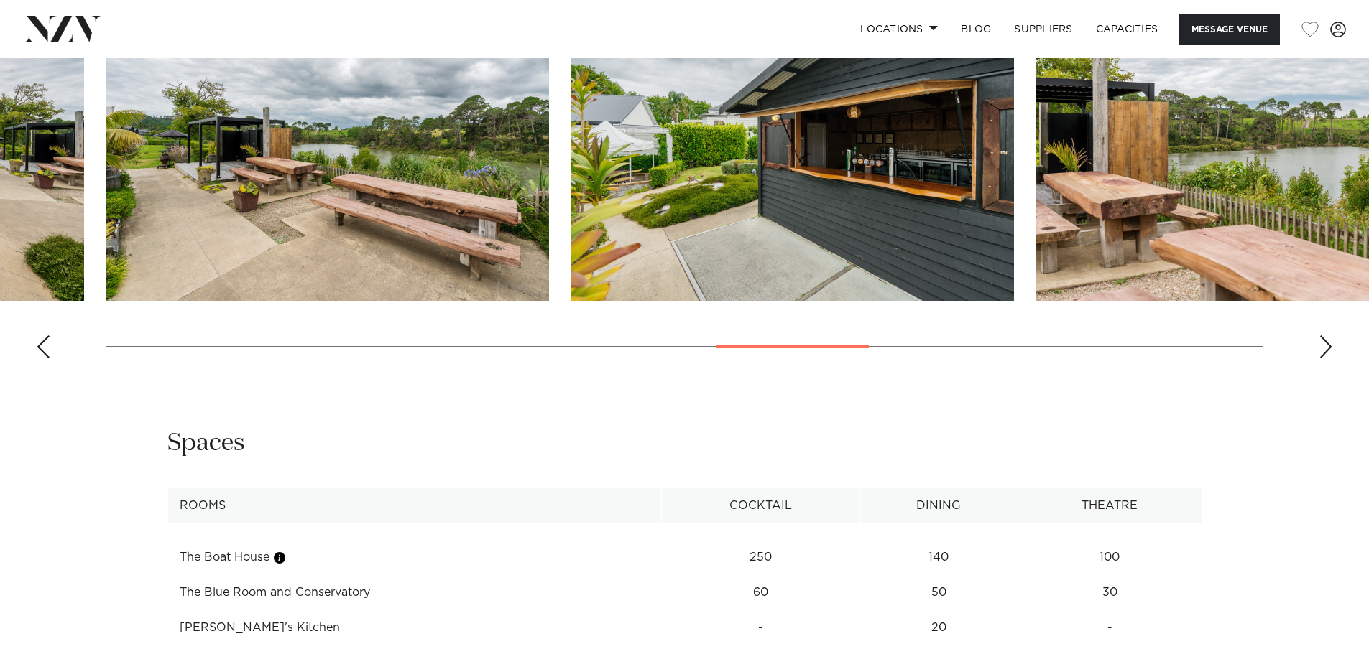
click at [1325, 336] on div "Next slide" at bounding box center [1325, 346] width 14 height 23
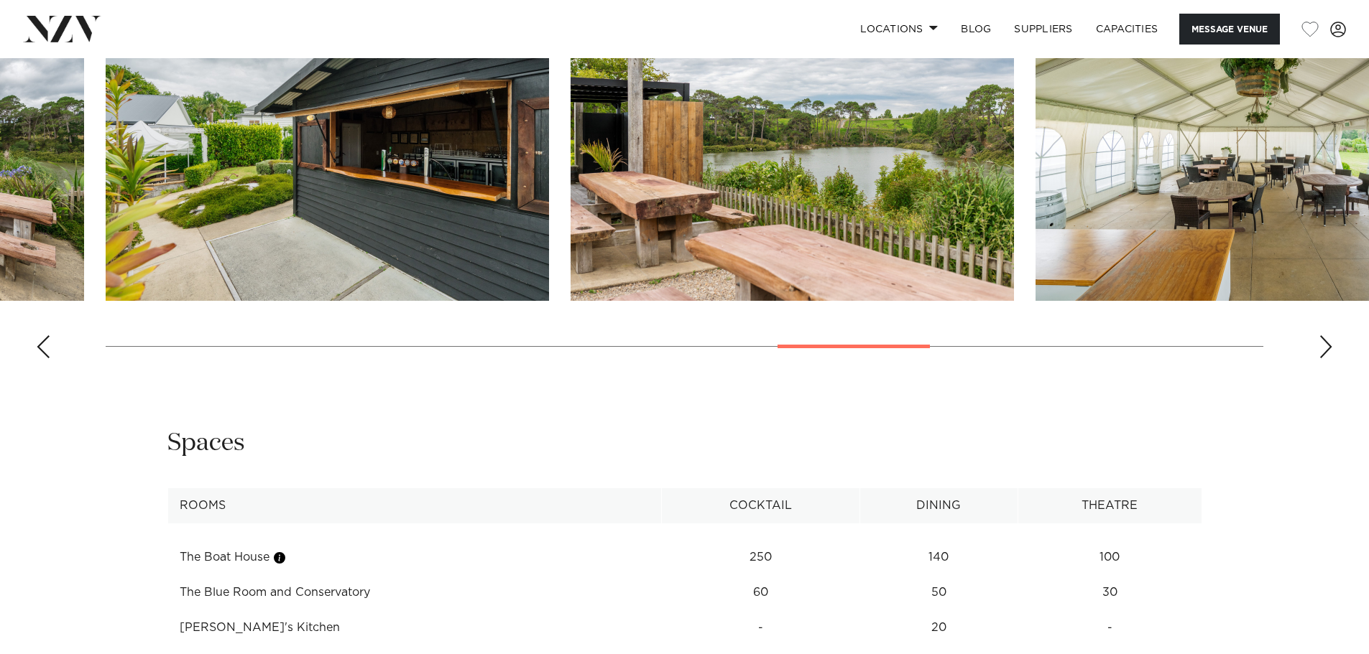
click at [1325, 336] on div "Next slide" at bounding box center [1325, 346] width 14 height 23
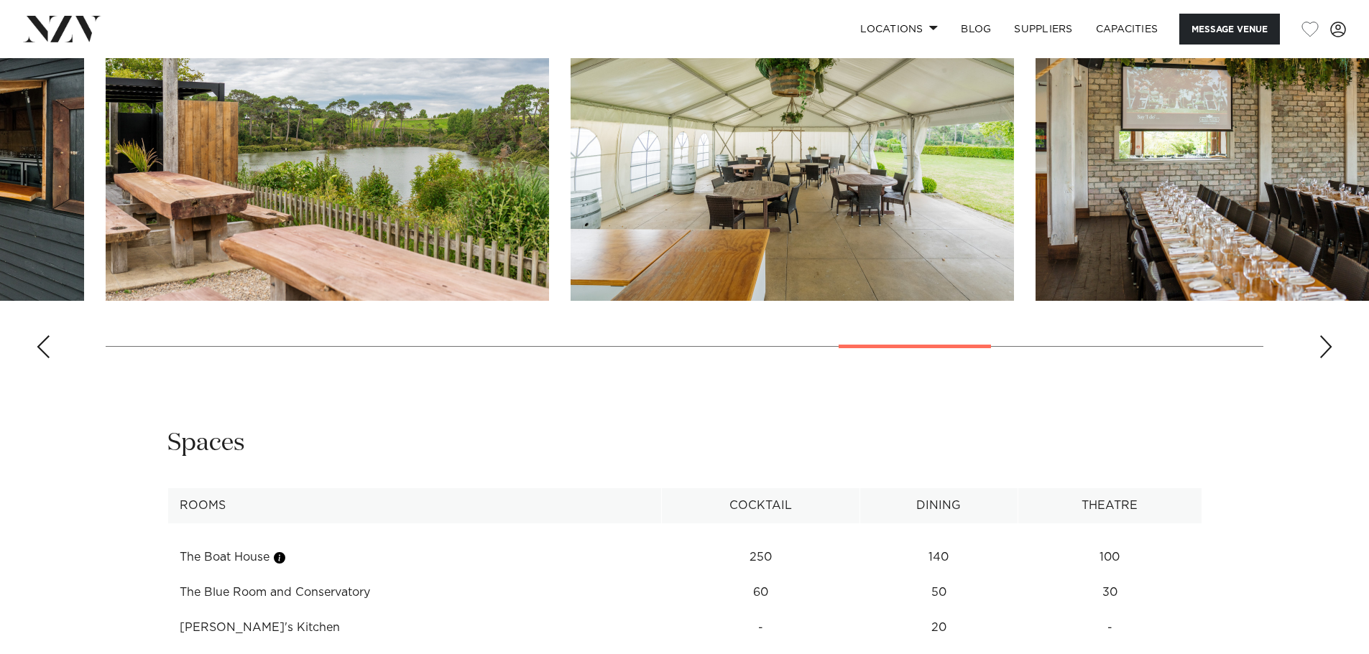
click at [1325, 336] on div "Next slide" at bounding box center [1325, 346] width 14 height 23
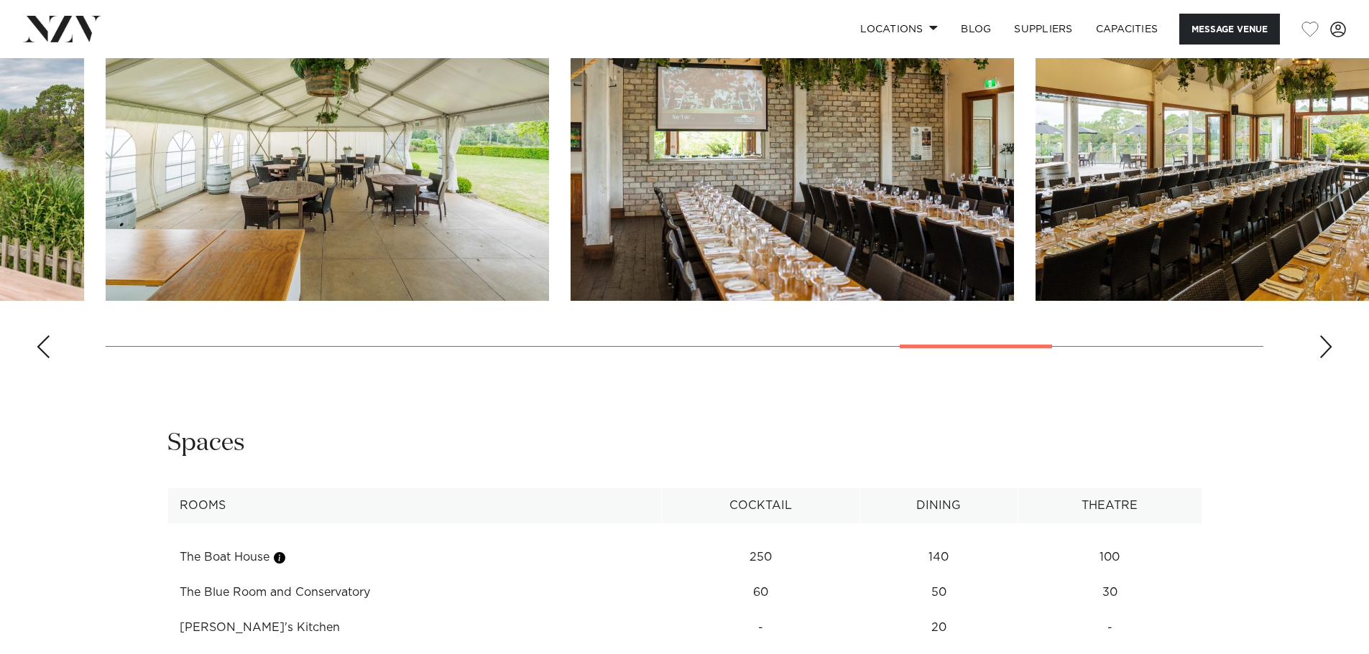
click at [1325, 336] on div "Next slide" at bounding box center [1325, 346] width 14 height 23
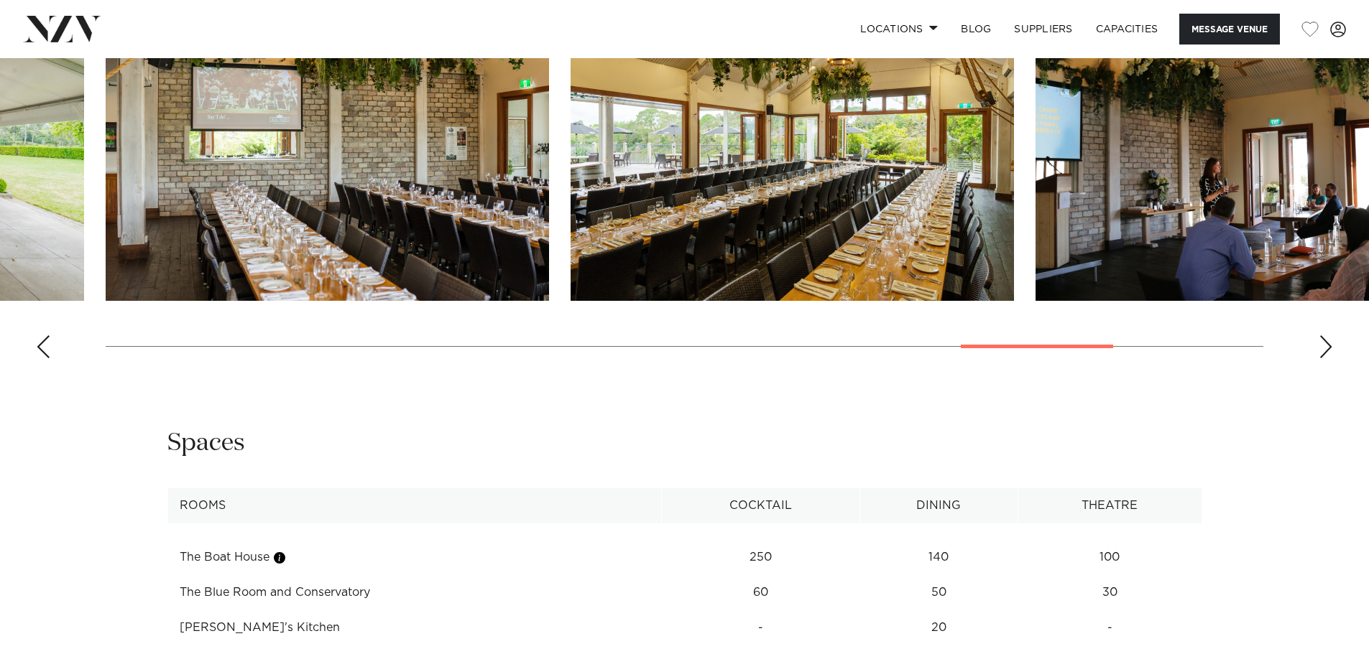
click at [1325, 336] on div "Next slide" at bounding box center [1325, 346] width 14 height 23
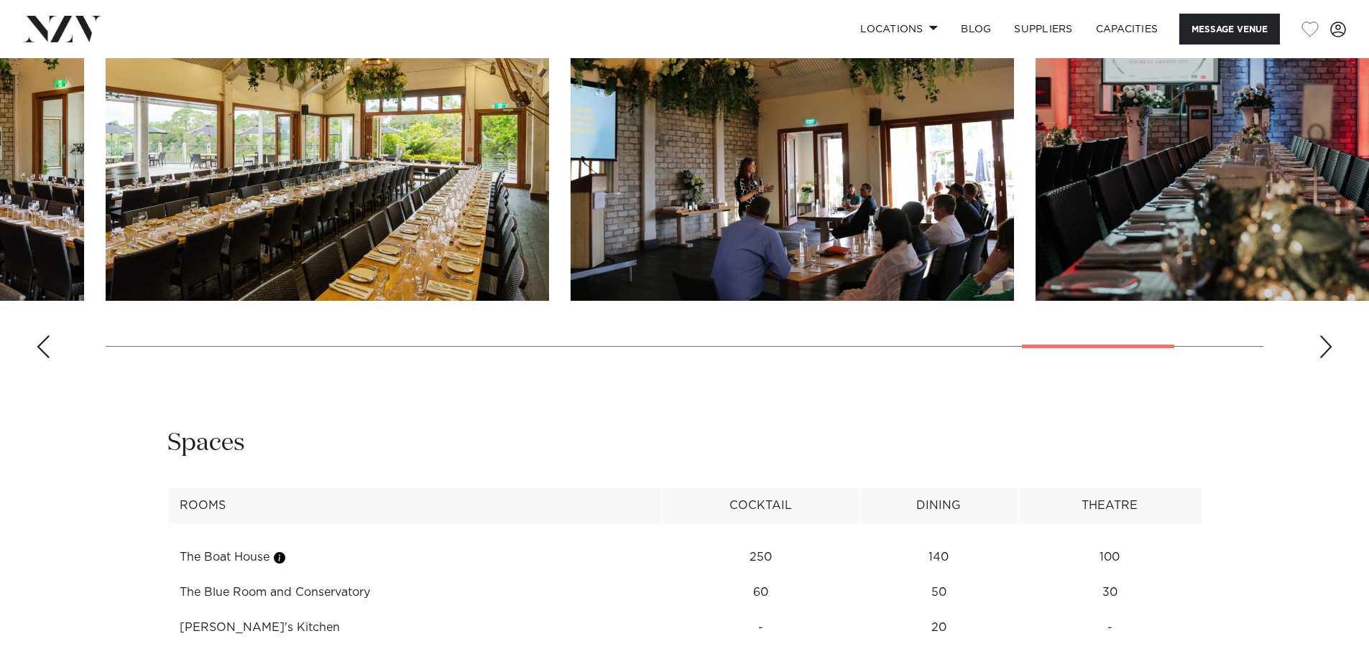
click at [1325, 336] on div "Next slide" at bounding box center [1325, 346] width 14 height 23
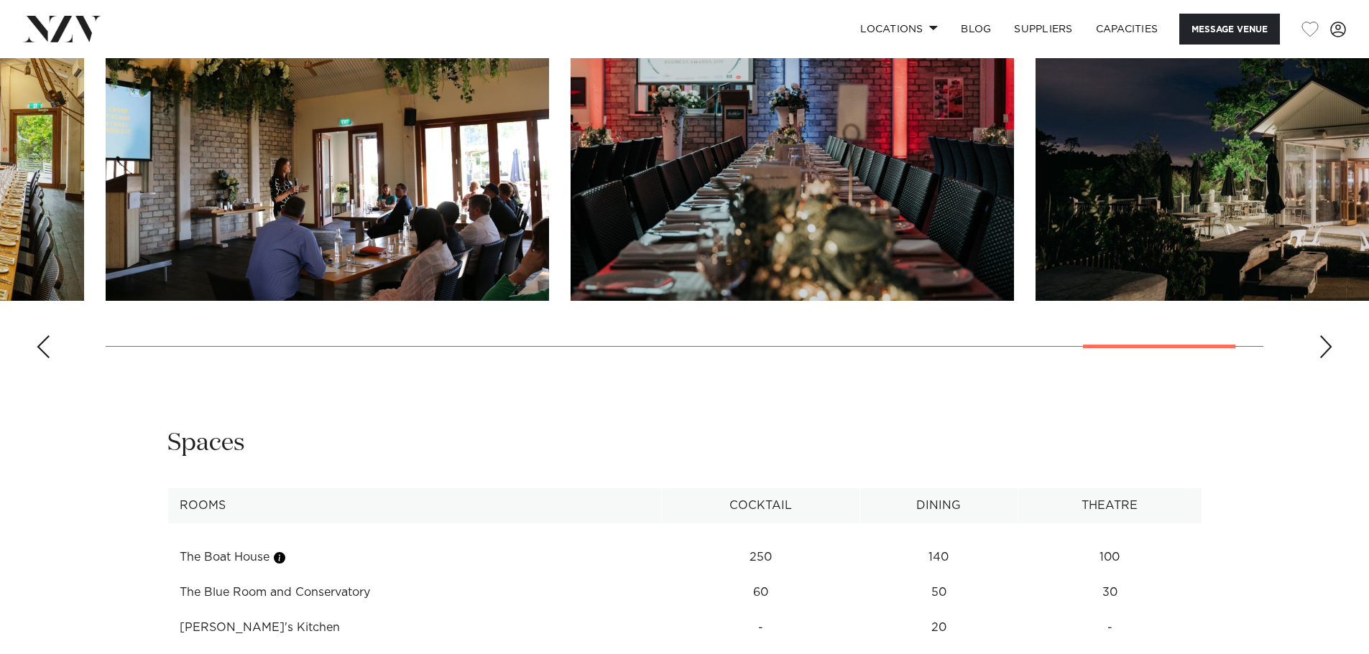
click at [1325, 336] on div "Next slide" at bounding box center [1325, 346] width 14 height 23
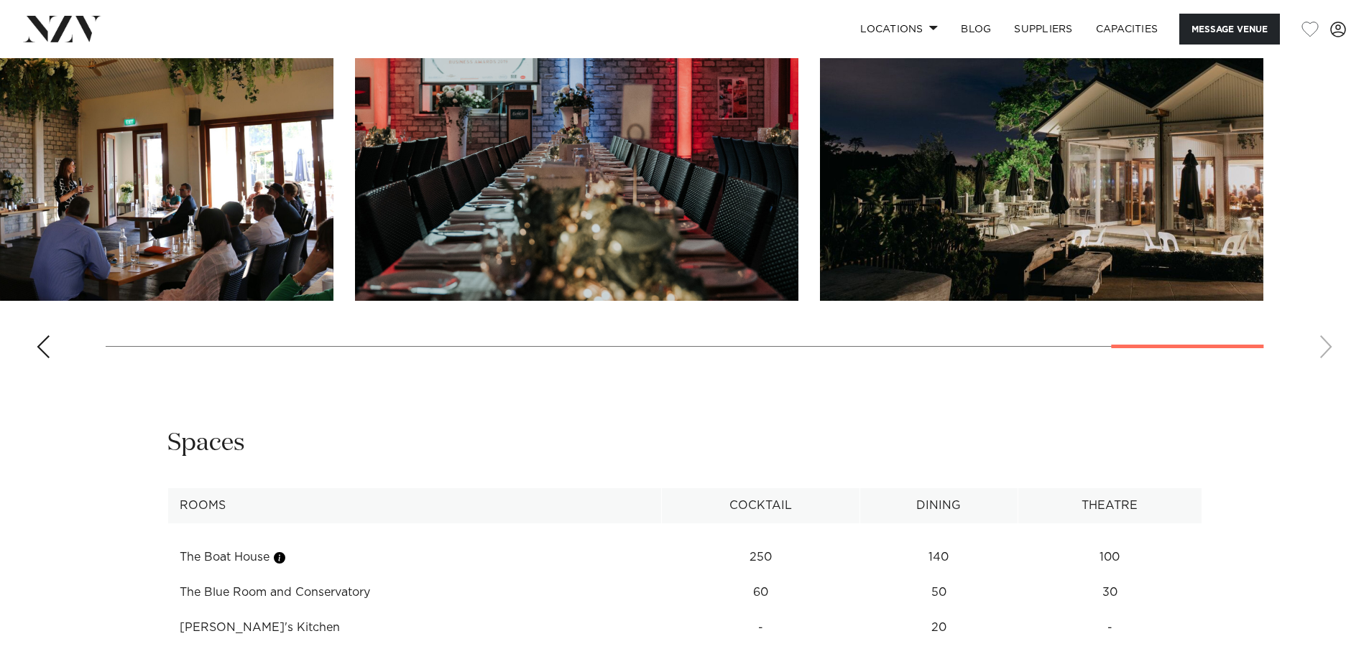
click at [1325, 336] on swiper-container at bounding box center [684, 173] width 1369 height 394
